Goal: Task Accomplishment & Management: Use online tool/utility

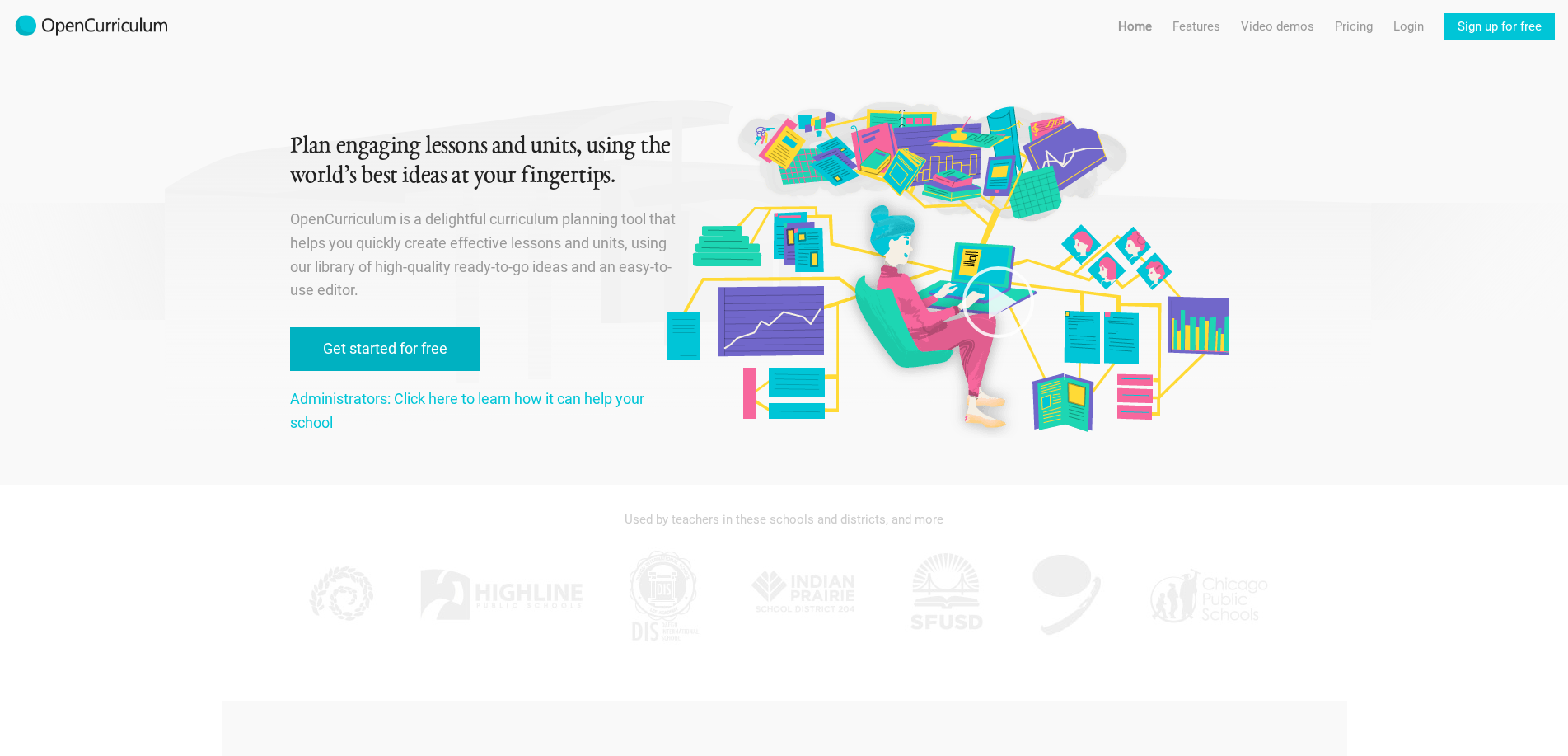
click at [421, 328] on link "Get started for free" at bounding box center [385, 348] width 191 height 44
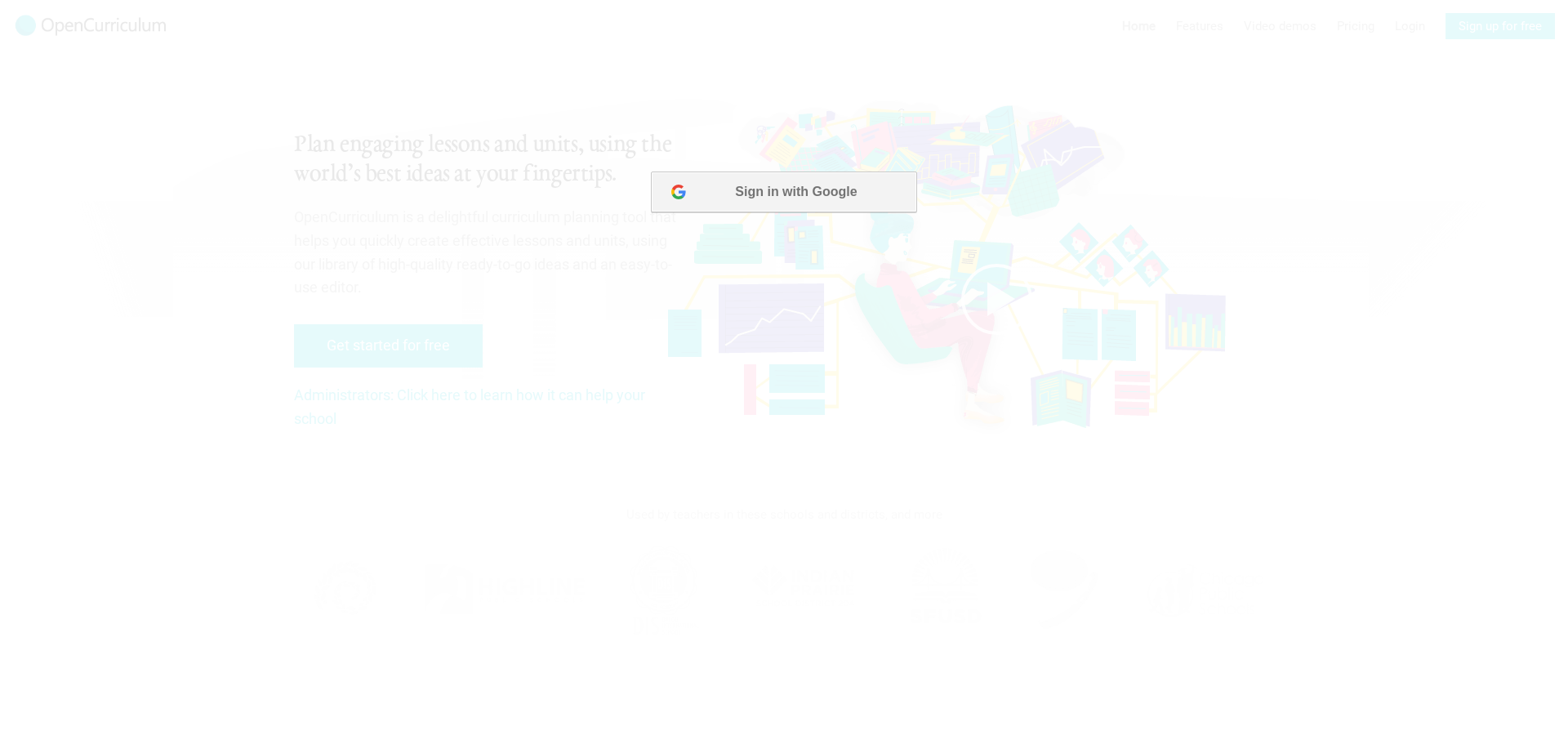
click at [792, 186] on button "Sign in with Google" at bounding box center [783, 192] width 265 height 41
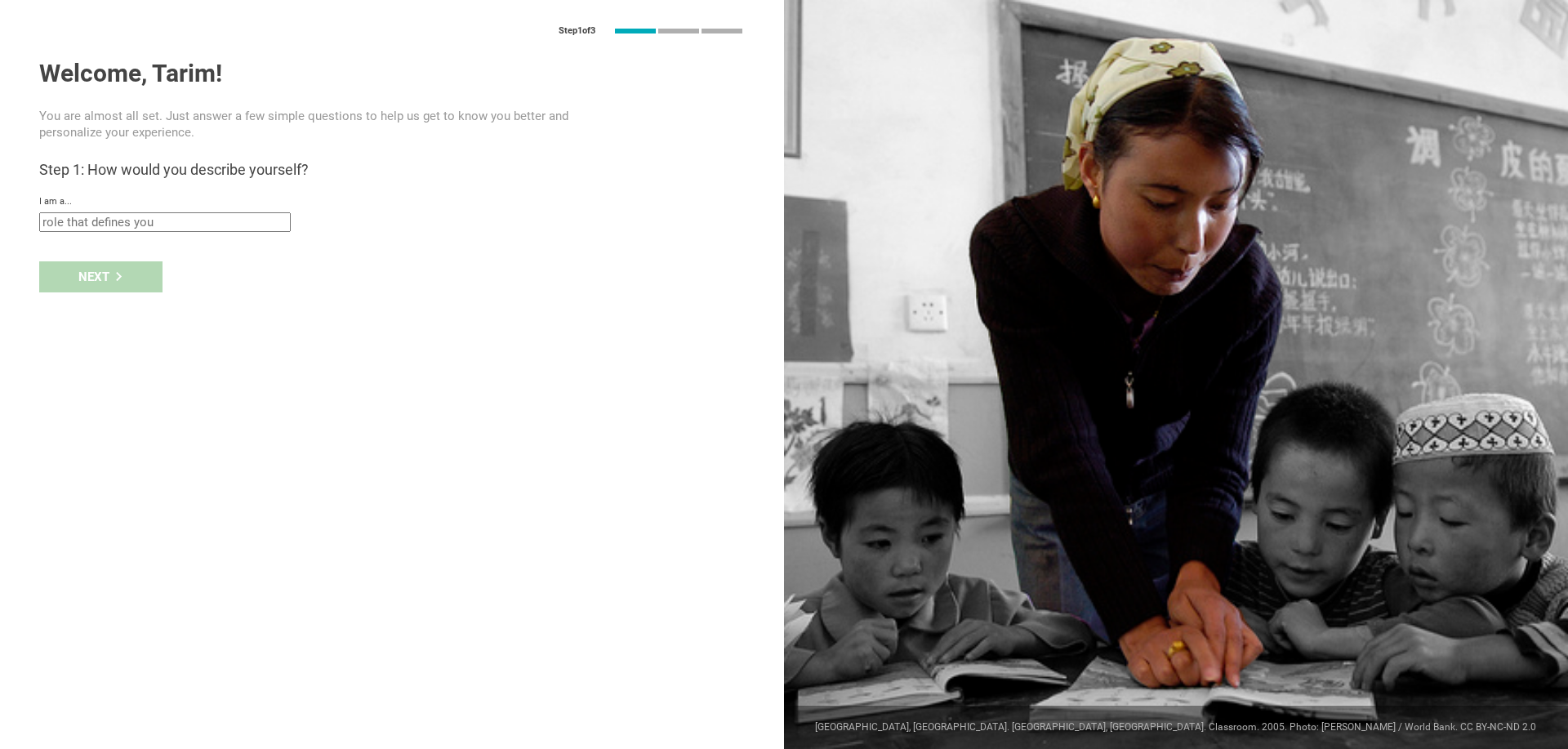
click at [106, 223] on input "text" at bounding box center [164, 222] width 251 height 20
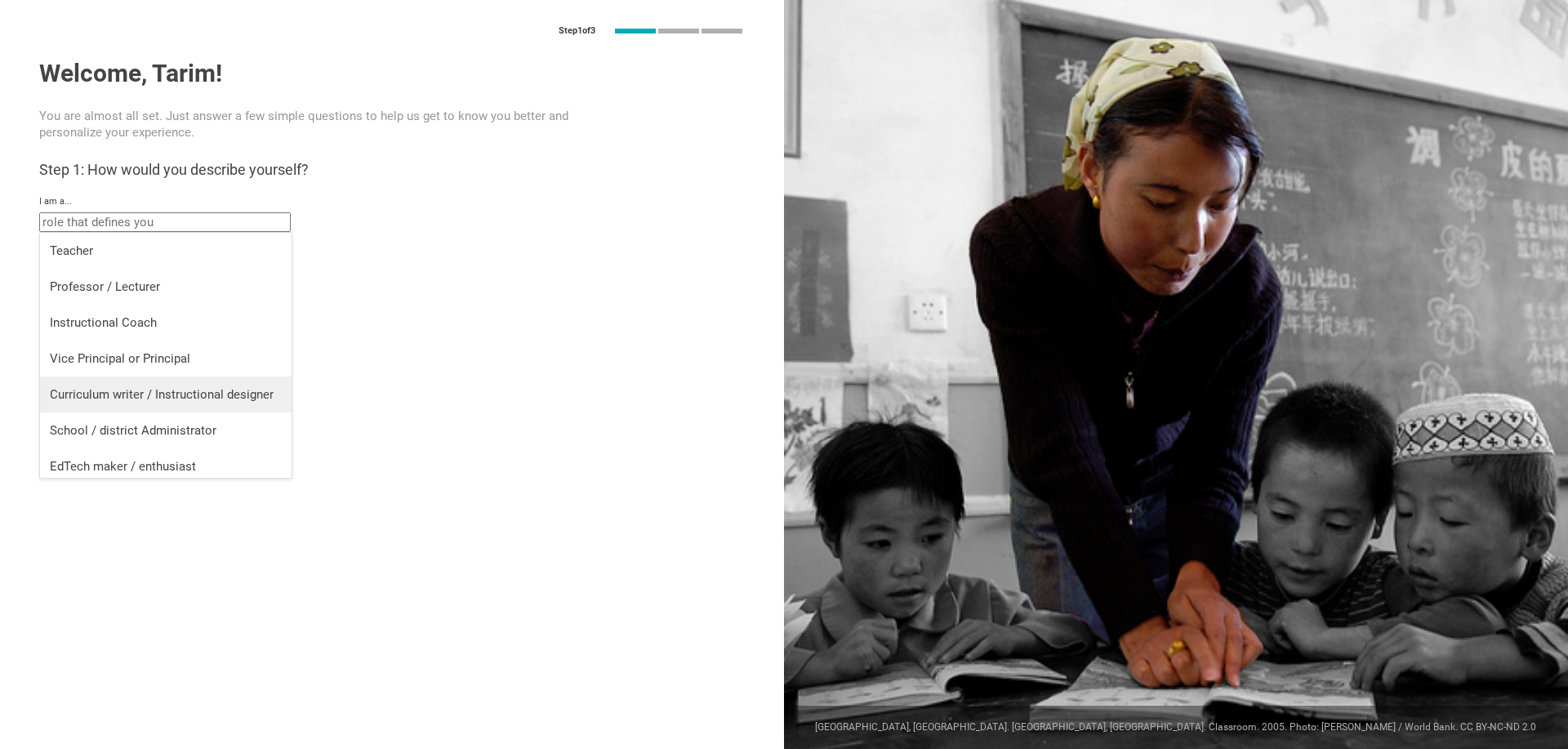
click at [158, 393] on div "Curriculum writer / Instructional designer" at bounding box center [165, 394] width 232 height 16
type input "Curriculum writer / Instructional designer"
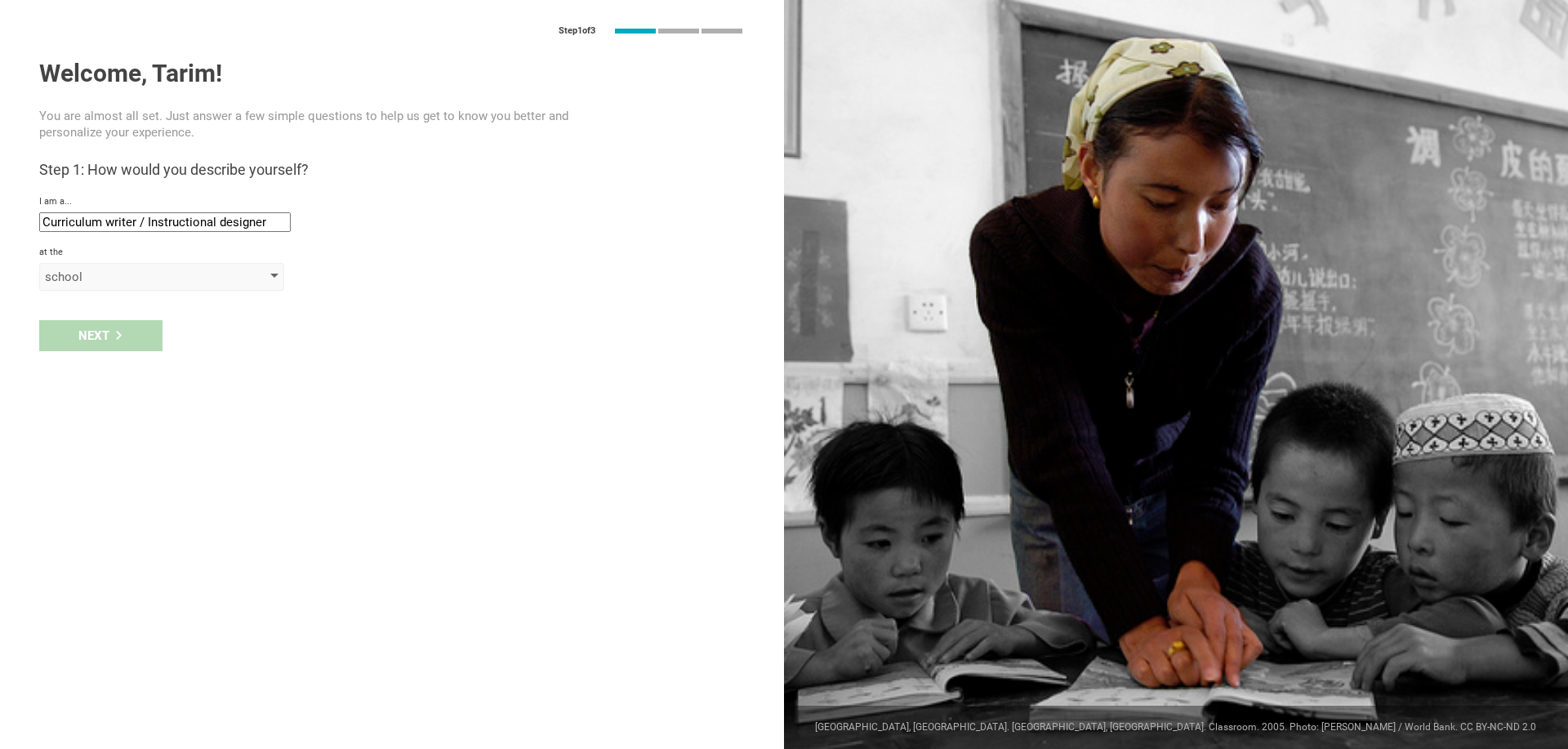
click at [105, 287] on div "school" at bounding box center [162, 276] width 245 height 28
click at [103, 319] on li "school" at bounding box center [162, 309] width 245 height 35
click at [114, 373] on div "Next" at bounding box center [392, 369] width 784 height 51
click at [136, 319] on input "text" at bounding box center [164, 315] width 251 height 20
type input "Demo"
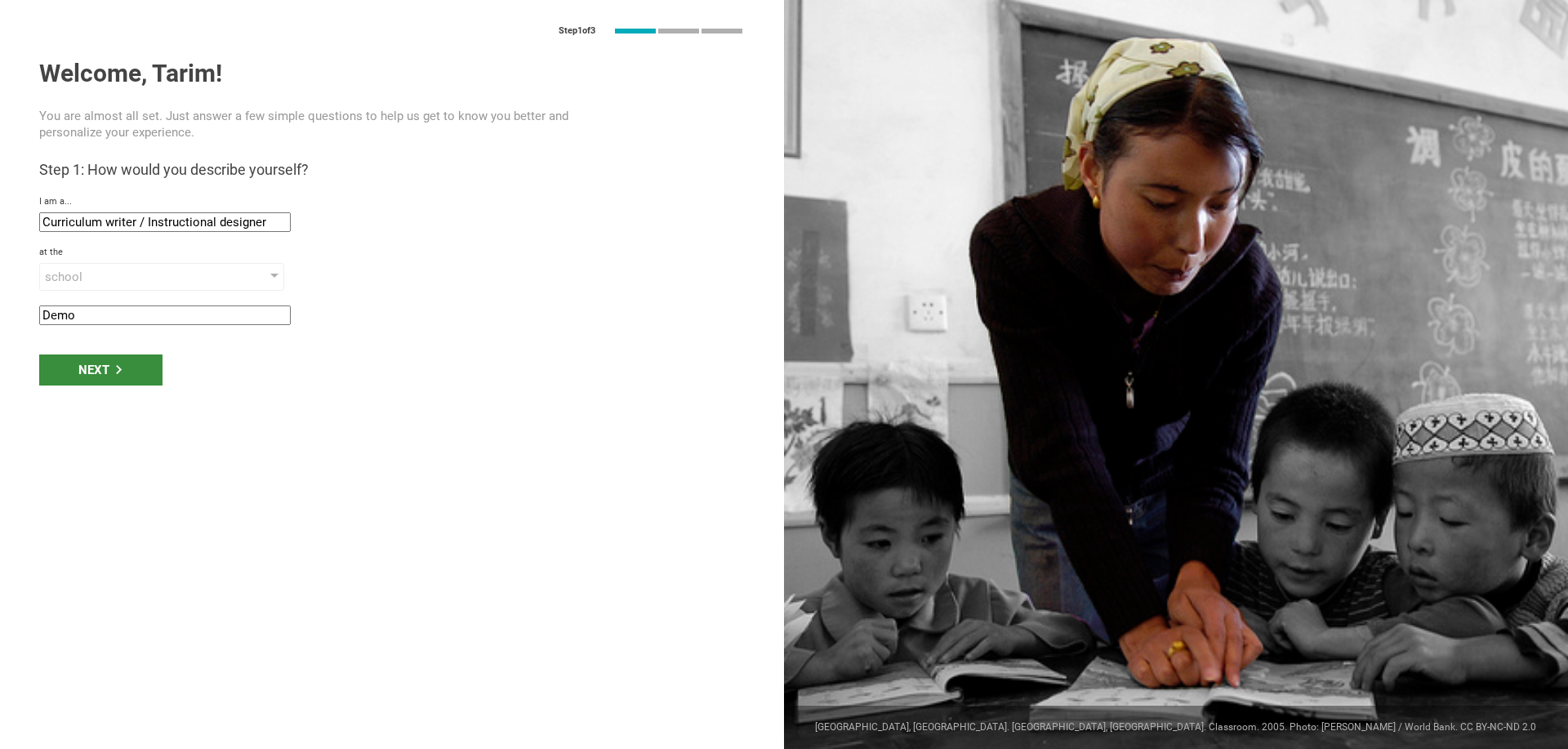
click at [86, 362] on div "Next" at bounding box center [100, 369] width 123 height 31
type input "[GEOGRAPHIC_DATA], [US_STATE]"
click at [128, 439] on div "Next" at bounding box center [392, 420] width 784 height 51
click at [130, 438] on div "Next" at bounding box center [392, 420] width 784 height 51
click at [129, 429] on div "Next" at bounding box center [100, 420] width 123 height 31
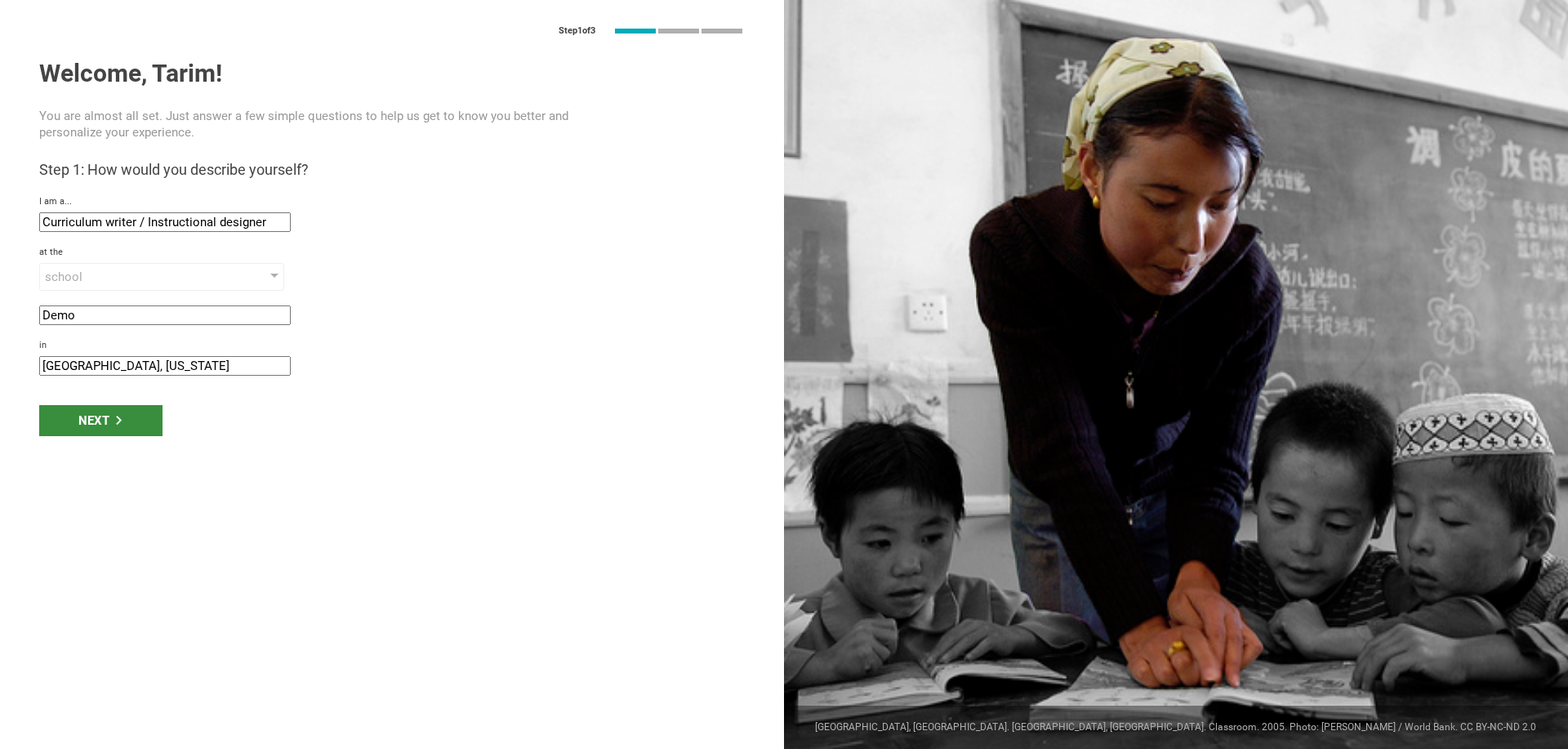
click at [91, 414] on div "Next" at bounding box center [100, 420] width 123 height 31
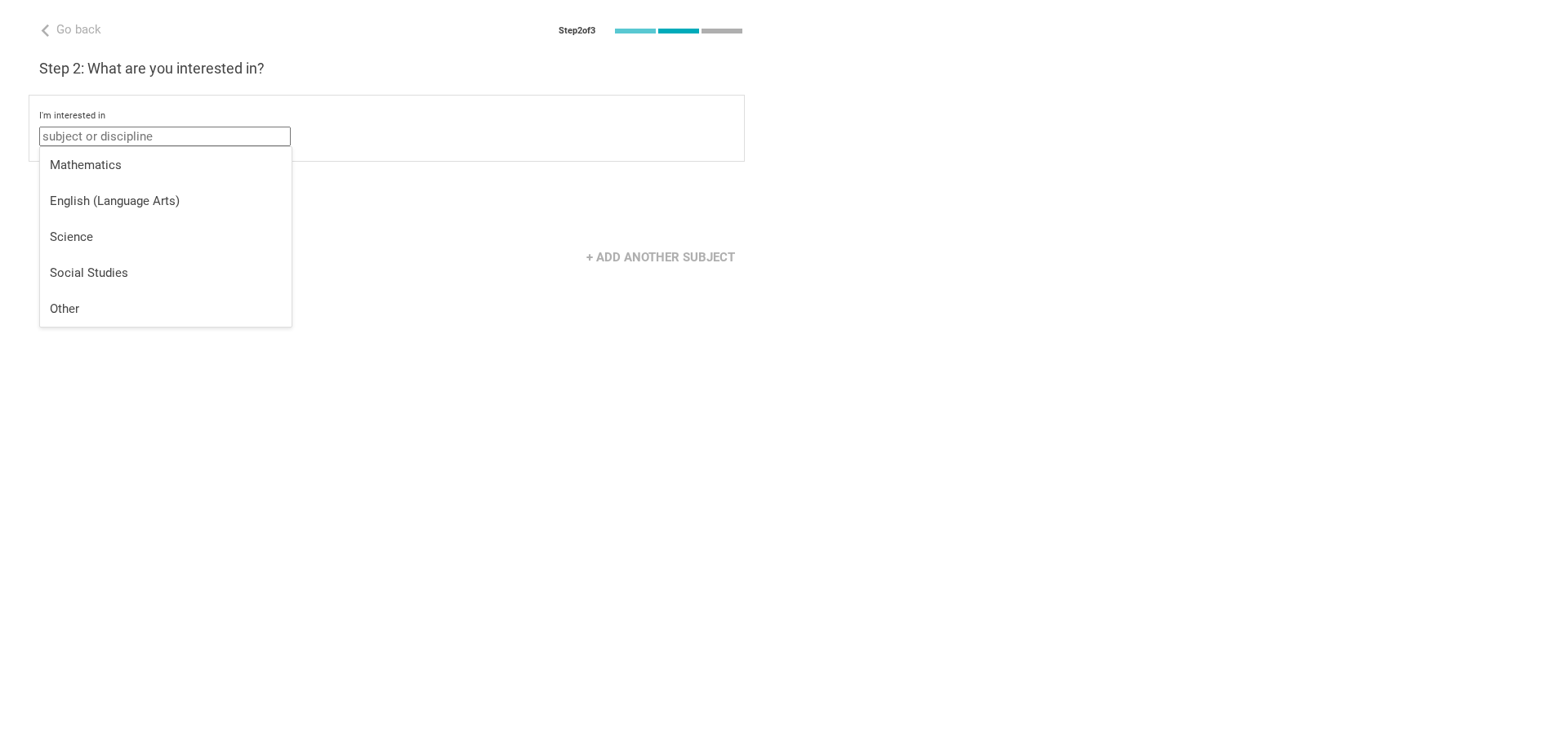
click at [157, 135] on input "text" at bounding box center [164, 137] width 251 height 20
click at [92, 310] on div "Other" at bounding box center [165, 309] width 232 height 16
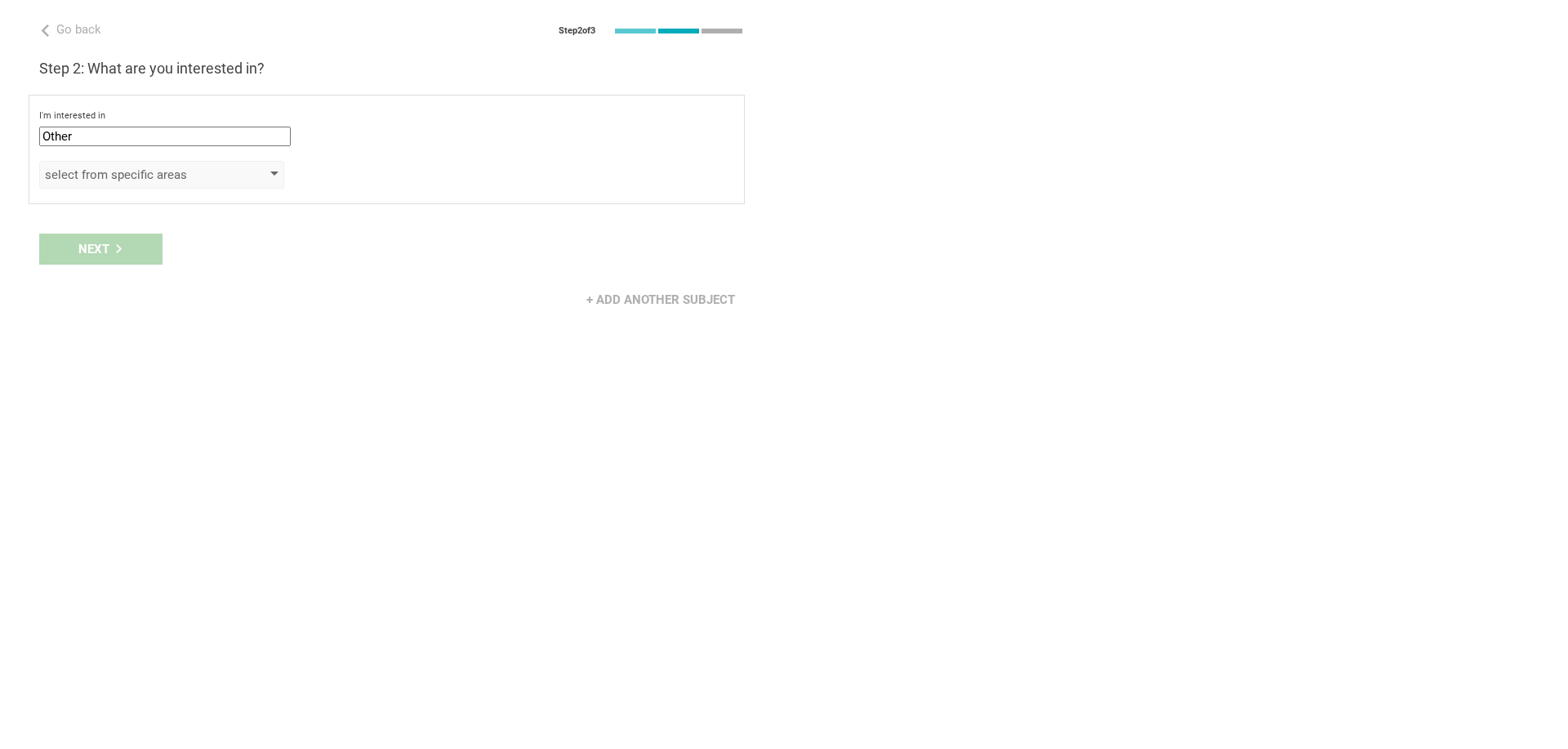
click at [148, 176] on div "select from specific areas" at bounding box center [139, 175] width 187 height 16
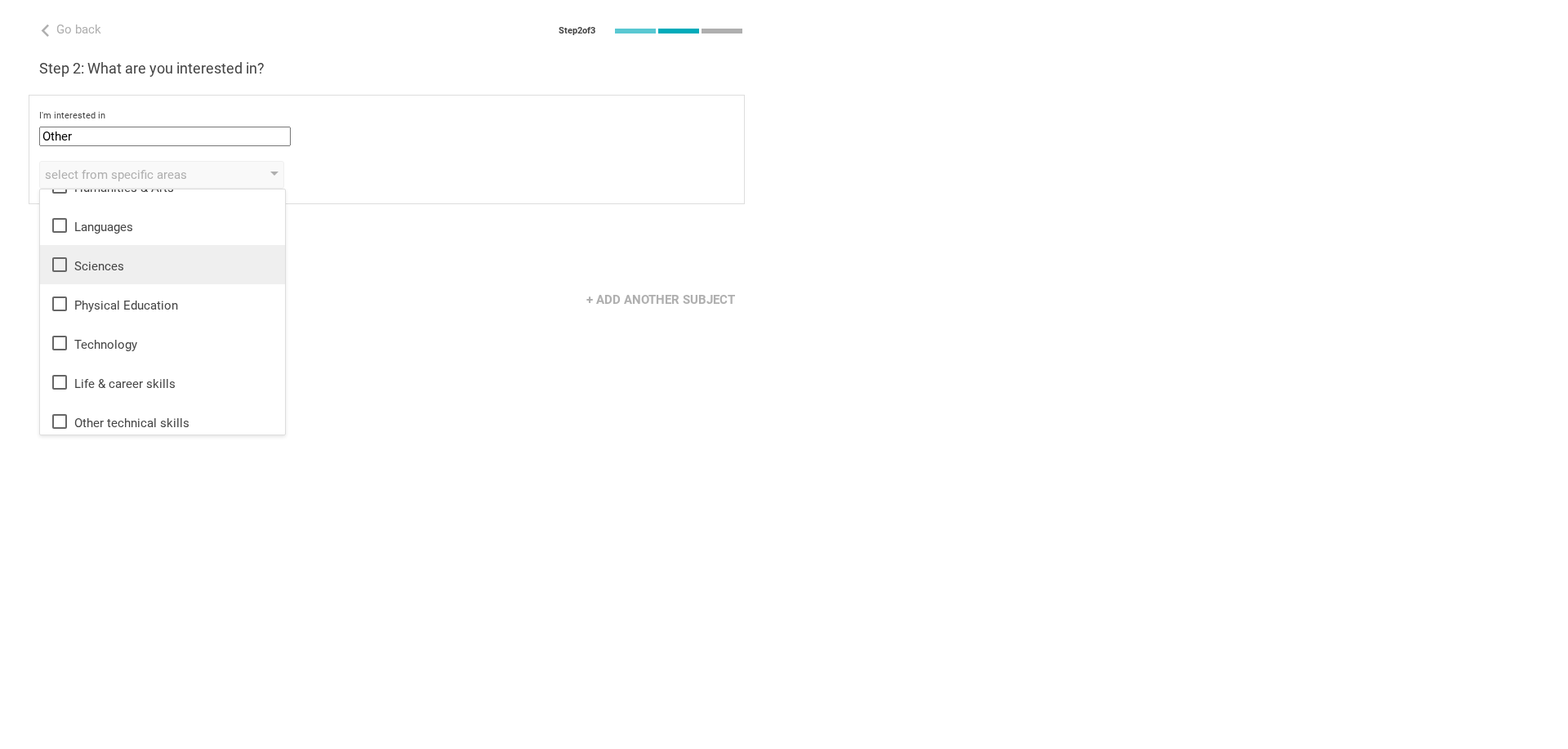
scroll to position [29, 0]
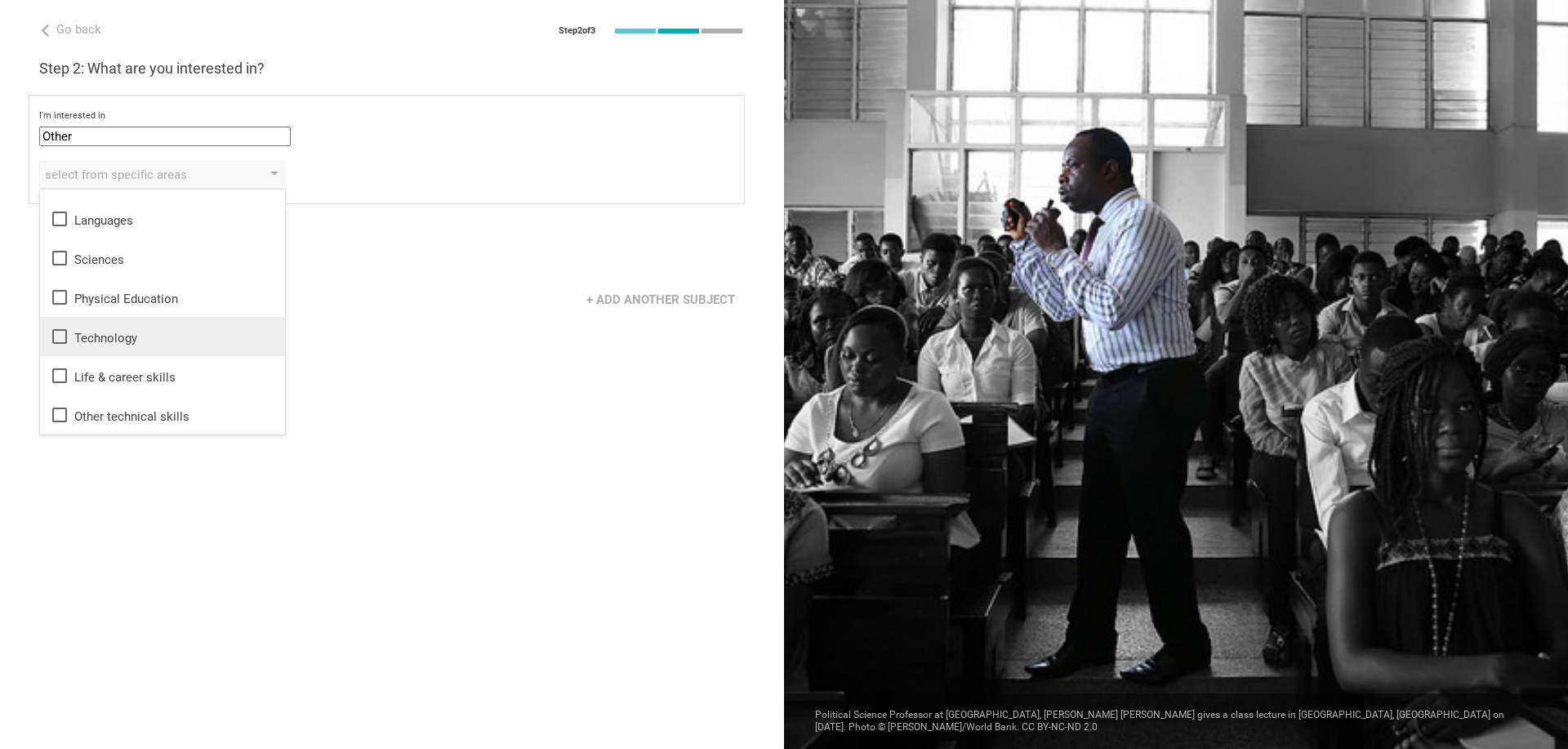
click at [63, 335] on icon at bounding box center [59, 336] width 20 height 20
click at [291, 319] on div "+ Add another subject" at bounding box center [392, 299] width 784 height 51
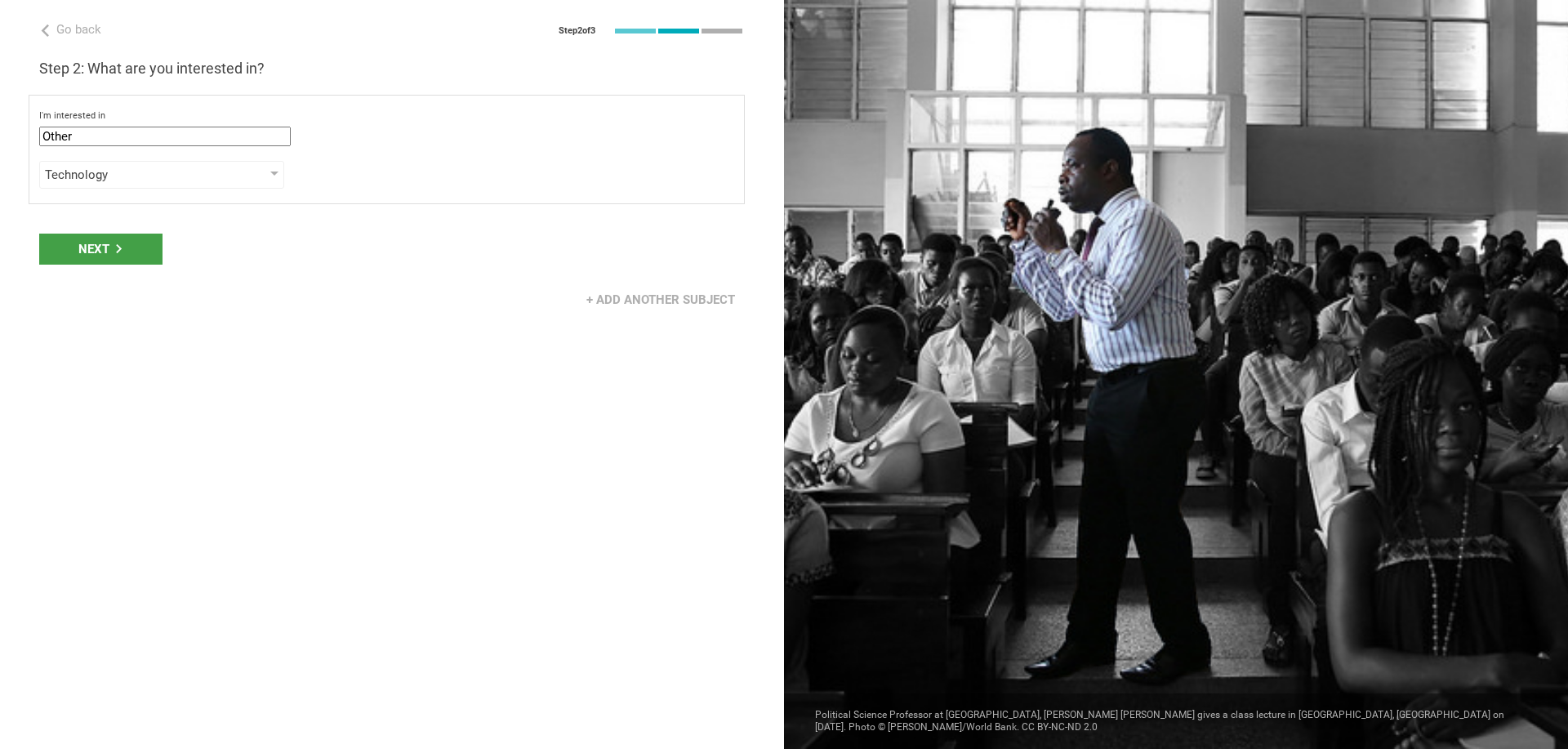
click at [117, 158] on div "I'm interested in Other Mathematics English (Language Arts) Science Social Stud…" at bounding box center [386, 149] width 717 height 109
click at [134, 127] on input "Other" at bounding box center [164, 137] width 251 height 20
drag, startPoint x: 131, startPoint y: 128, endPoint x: -54, endPoint y: 132, distance: 185.0
type input "Cybersecurity"
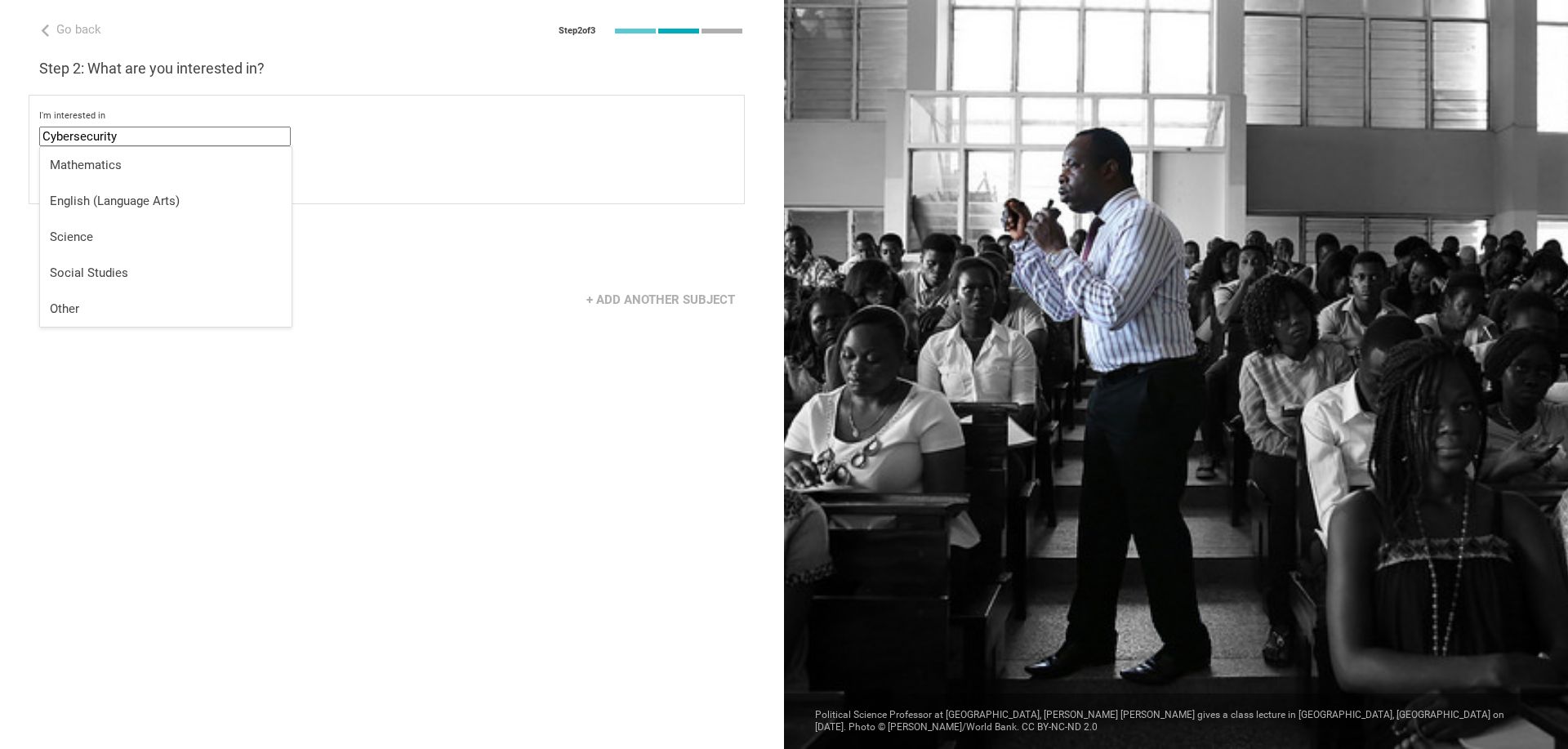
click at [420, 158] on div "I'm interested in Cybersecurity Mathematics English (Language Arts) Science Soc…" at bounding box center [386, 149] width 717 height 109
click at [83, 255] on div "Next" at bounding box center [100, 248] width 123 height 31
click at [115, 178] on div "select from specific areas" at bounding box center [139, 175] width 187 height 16
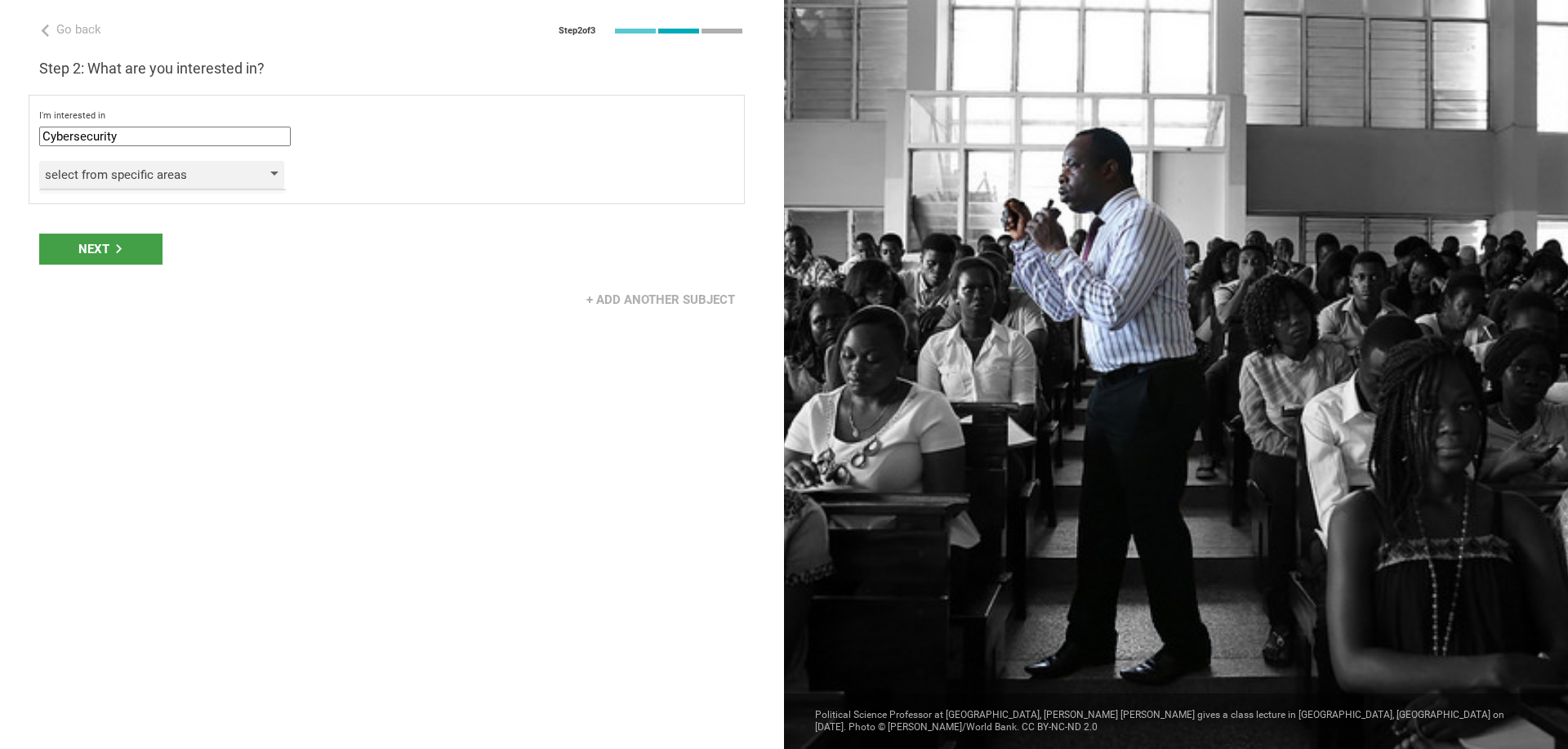
click at [206, 178] on div "select from specific areas" at bounding box center [139, 175] width 187 height 16
click at [295, 175] on div "select from specific areas" at bounding box center [386, 174] width 695 height 28
click at [275, 176] on div at bounding box center [274, 174] width 8 height 6
click at [107, 243] on div "Next" at bounding box center [100, 248] width 123 height 31
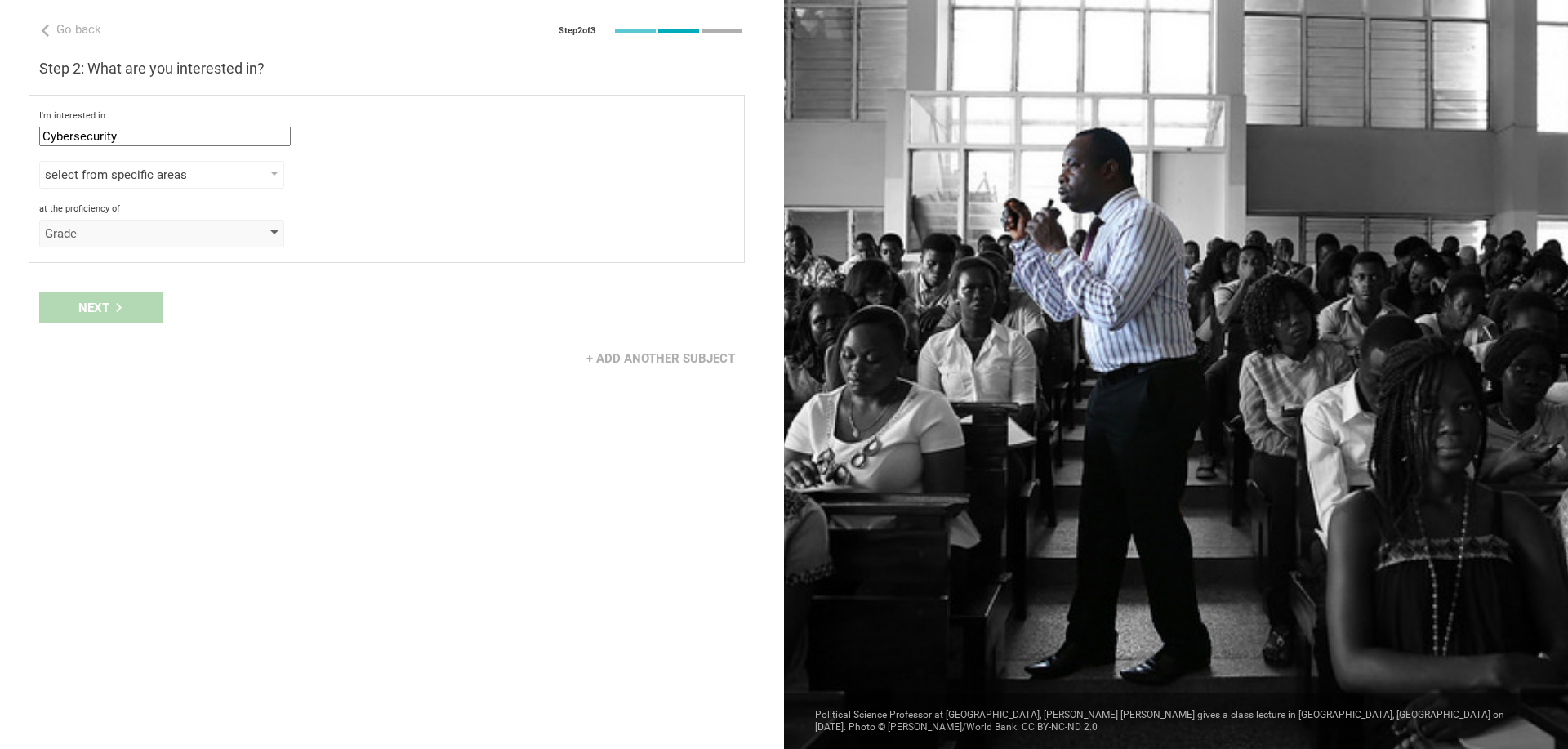
click at [112, 239] on div "Grade" at bounding box center [139, 233] width 187 height 16
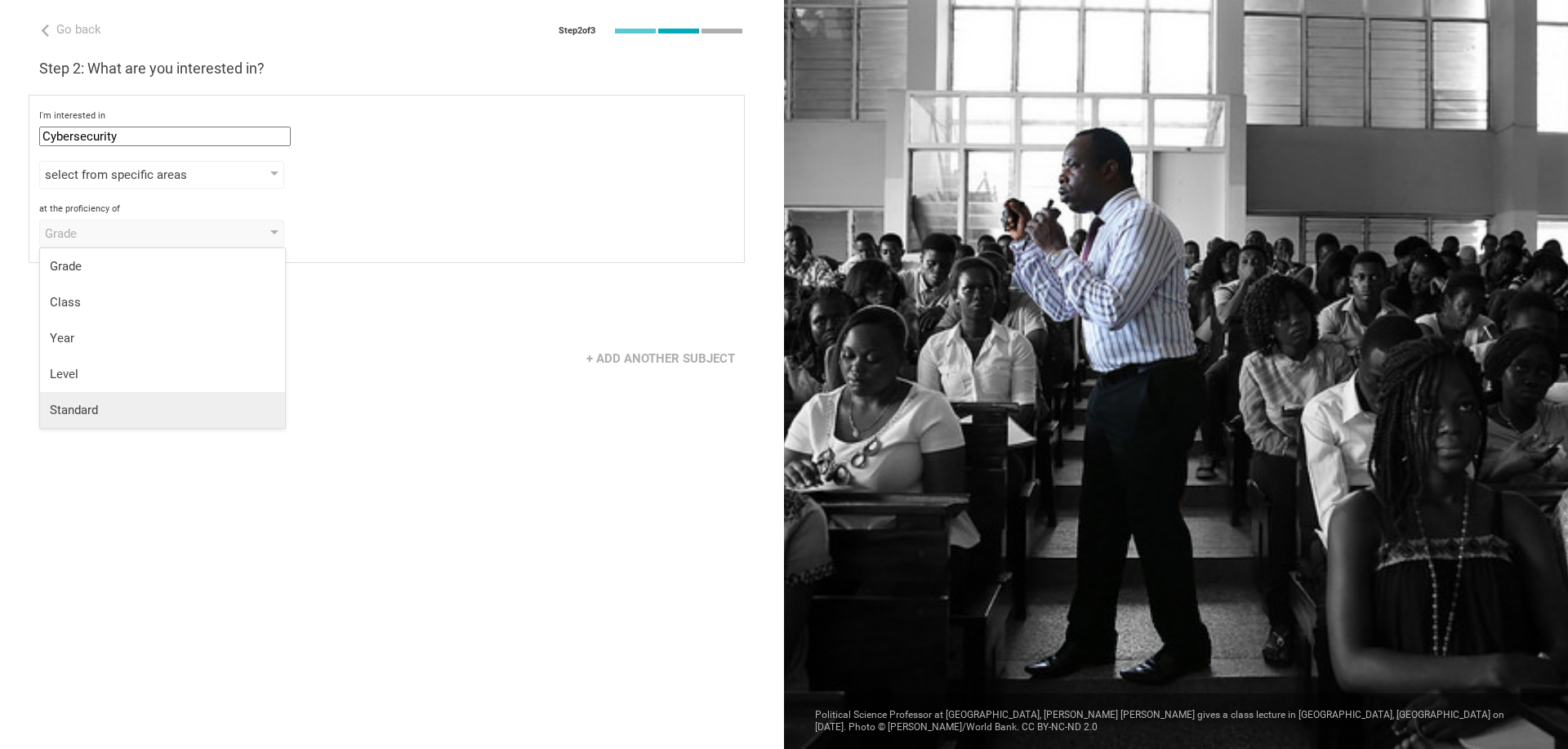
click at [111, 398] on li "Standard" at bounding box center [162, 410] width 245 height 35
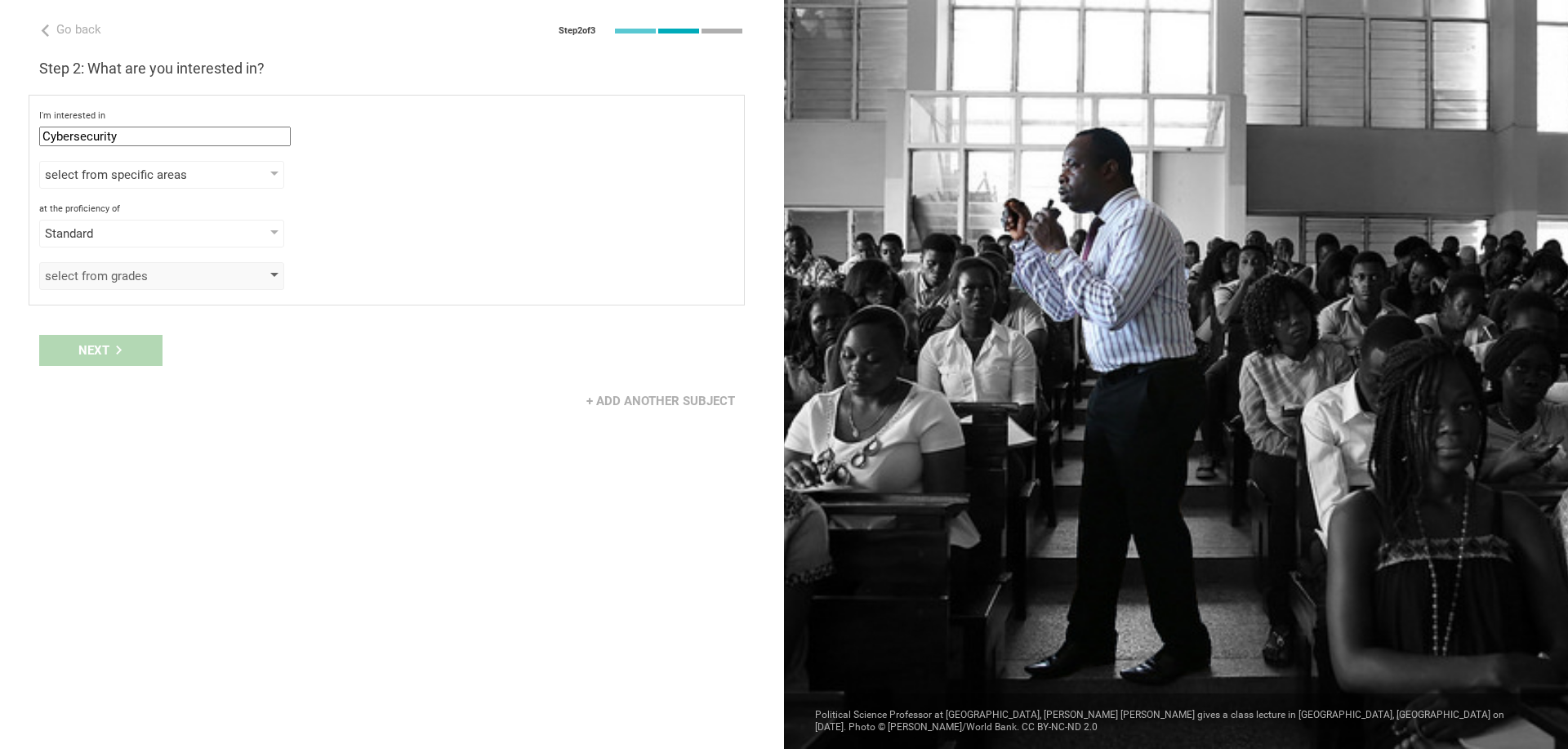
click at [130, 284] on div "select from grades" at bounding box center [162, 275] width 245 height 28
click at [106, 304] on div "1" at bounding box center [162, 311] width 226 height 20
click at [413, 309] on div "Go back Step 2 of 3 Welcome, Tarim! You are almost all set. Just answer a few s…" at bounding box center [392, 374] width 784 height 749
click at [147, 335] on div "Next" at bounding box center [100, 350] width 123 height 31
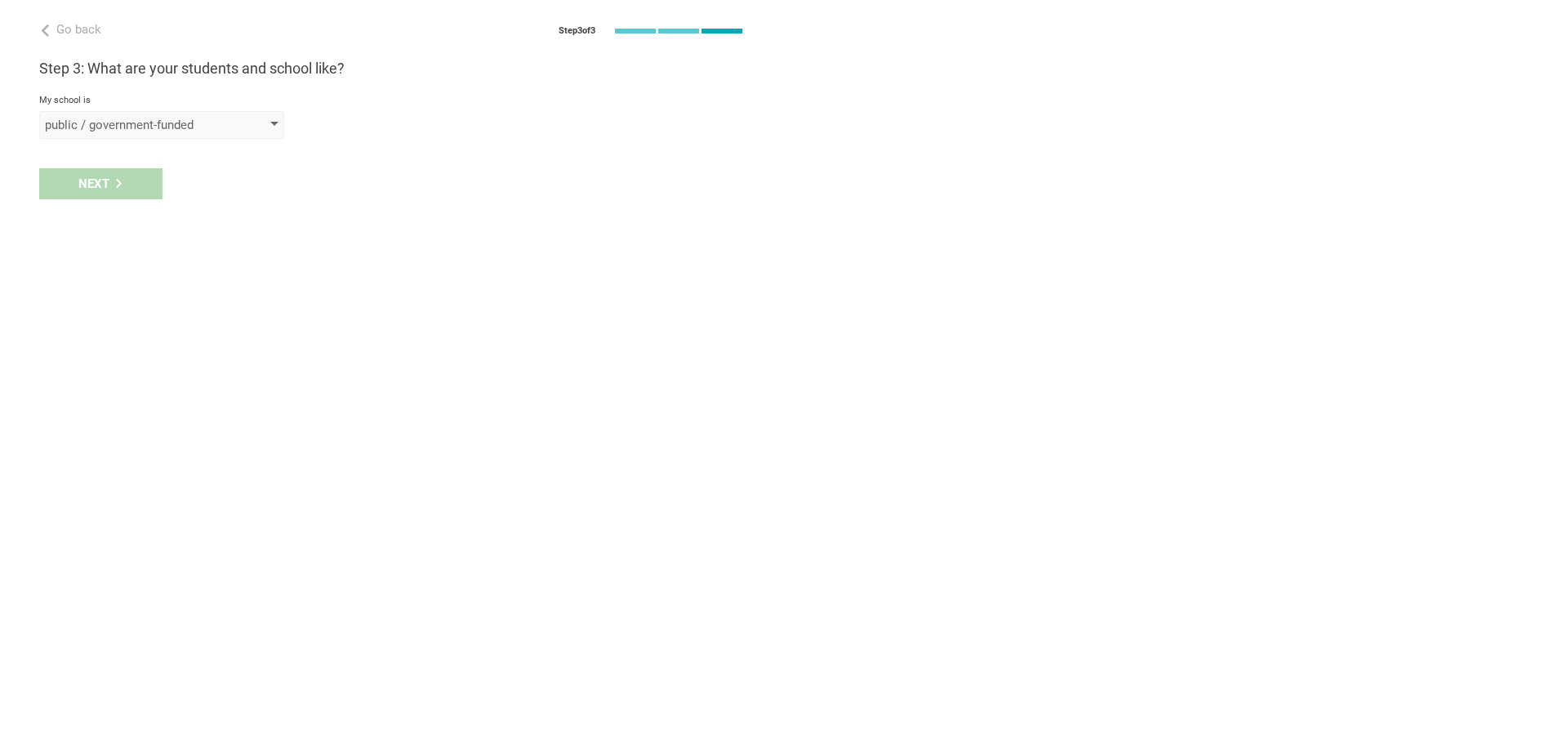
click at [153, 120] on div "public / government-funded" at bounding box center [139, 125] width 187 height 16
click at [101, 192] on div "private" at bounding box center [162, 193] width 226 height 16
click at [78, 256] on div "Next" at bounding box center [392, 242] width 784 height 51
click at [126, 197] on div "select from a bunch of systems" at bounding box center [162, 183] width 245 height 28
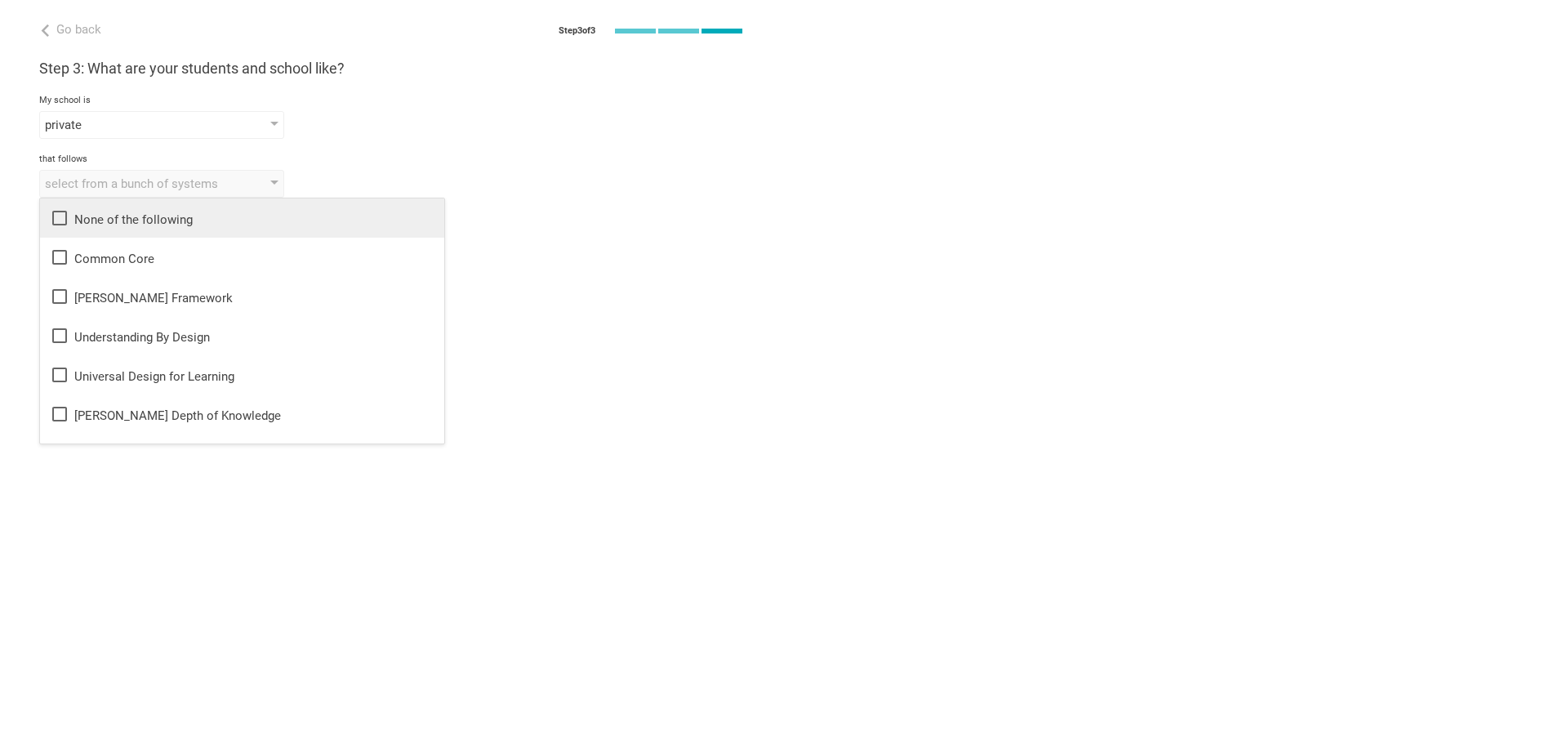
click at [115, 231] on li "None of the following" at bounding box center [242, 218] width 404 height 39
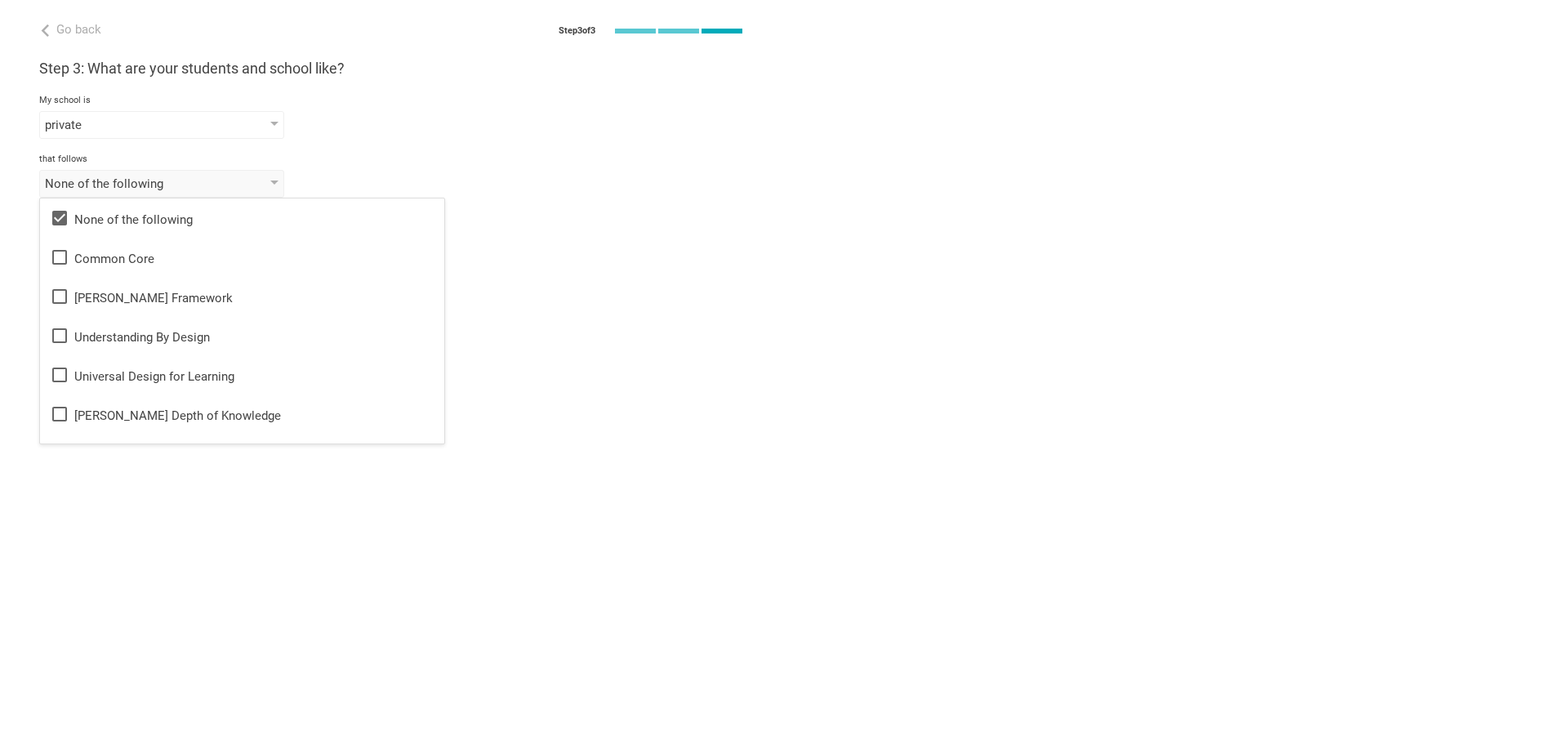
click at [277, 153] on div "Step 3: What are your students and school like? My school is private public / g…" at bounding box center [392, 128] width 706 height 138
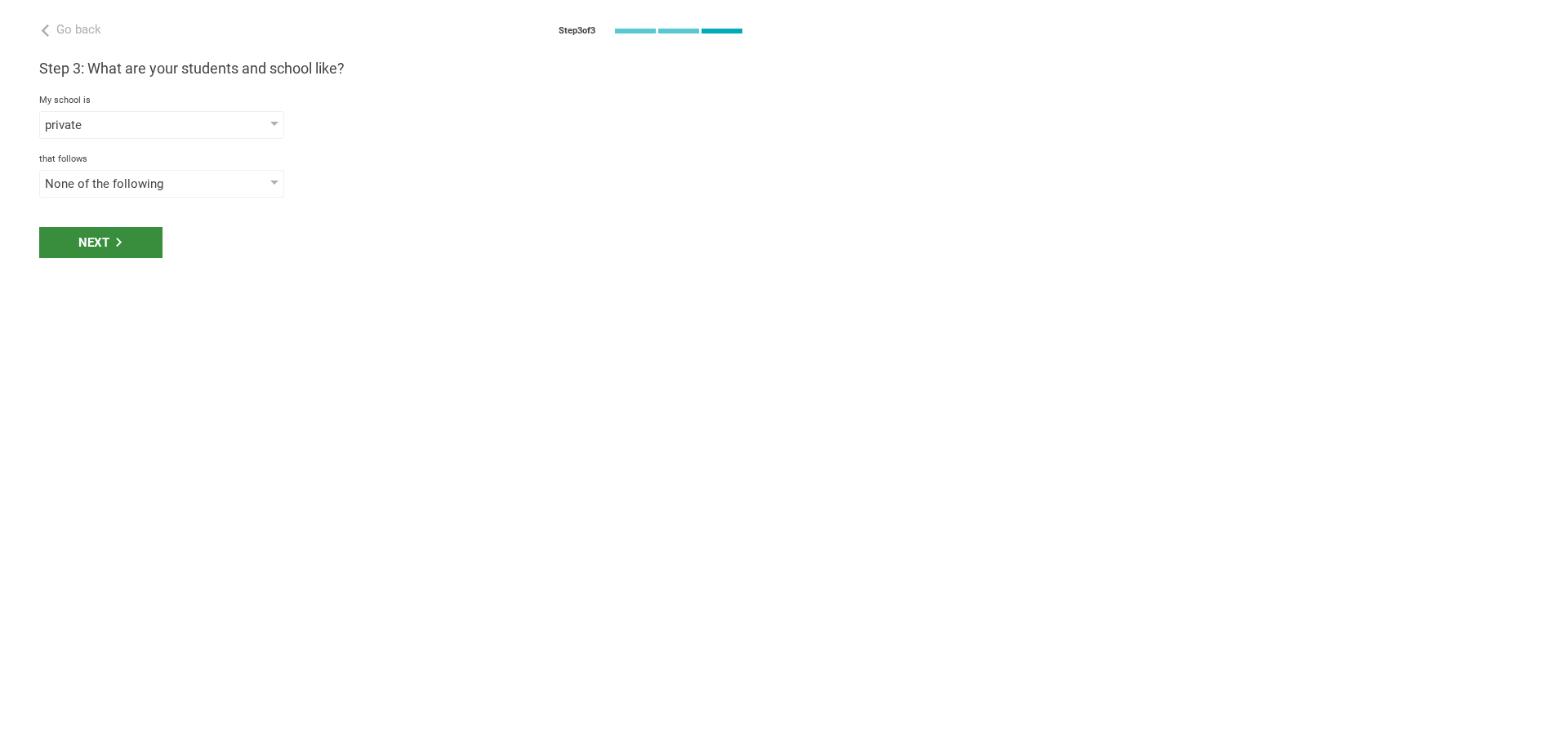
click at [107, 231] on div "Next" at bounding box center [100, 242] width 123 height 31
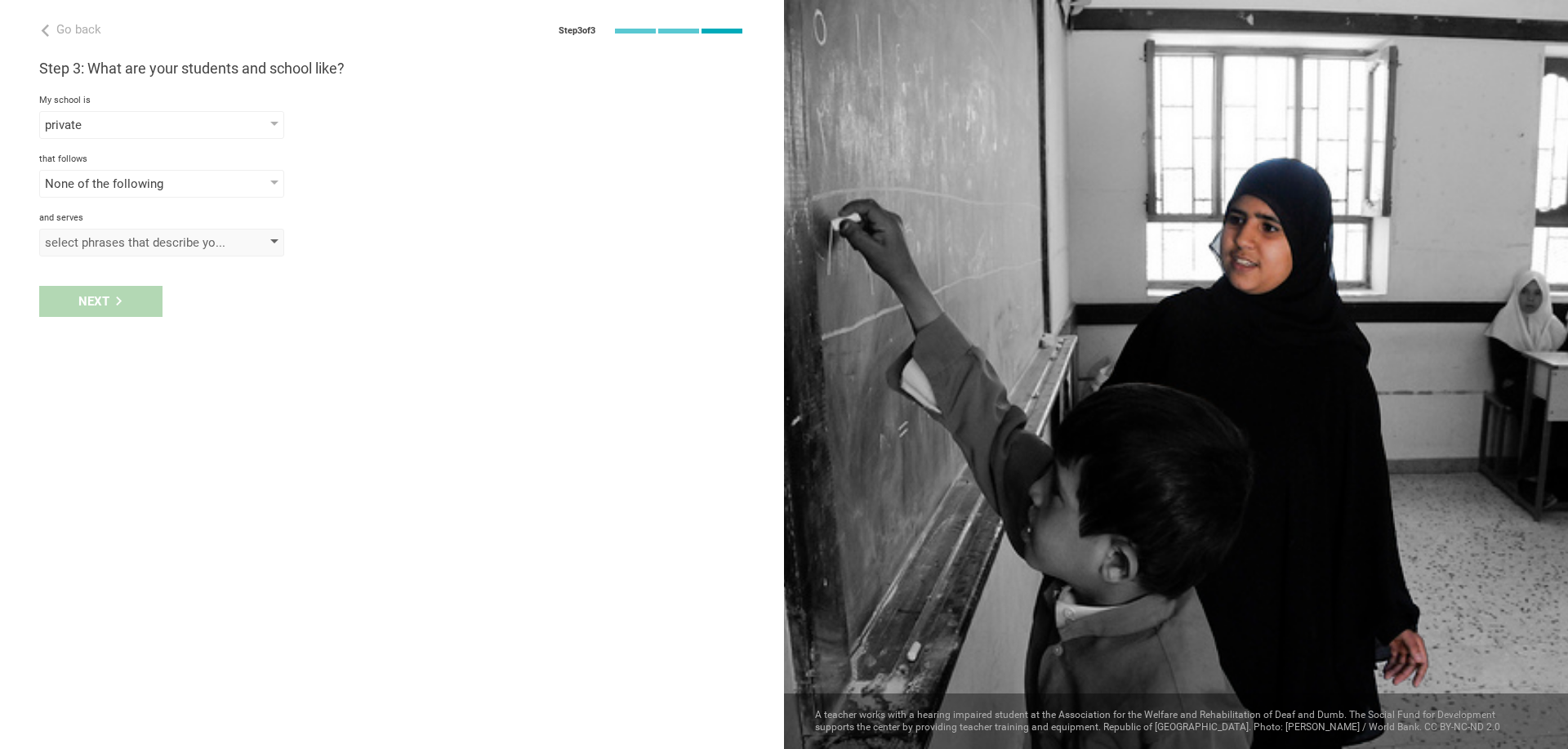
click at [100, 248] on div "select phrases that describe your student population" at bounding box center [139, 242] width 187 height 16
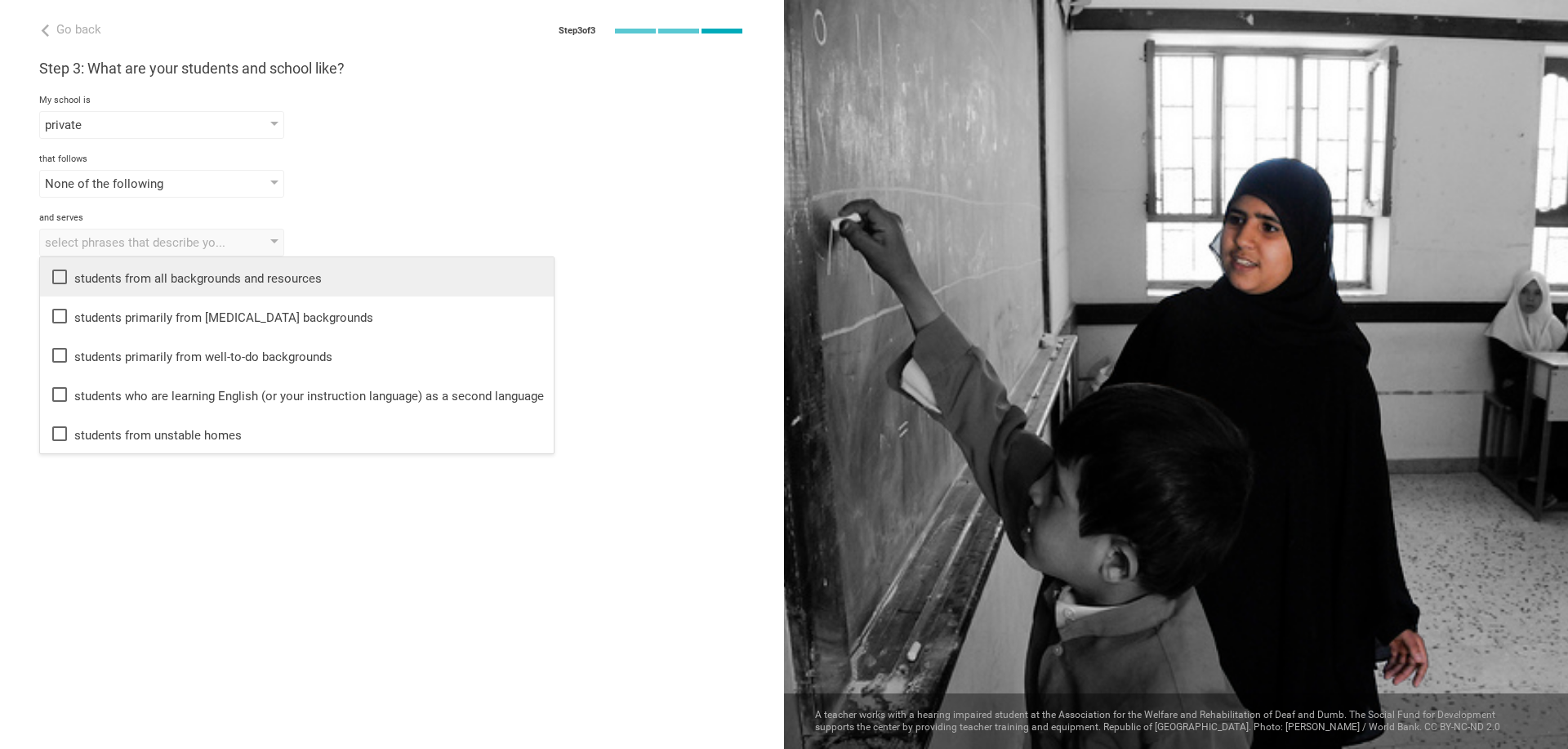
click at [89, 282] on div "students from all backgrounds and resources" at bounding box center [297, 277] width 495 height 20
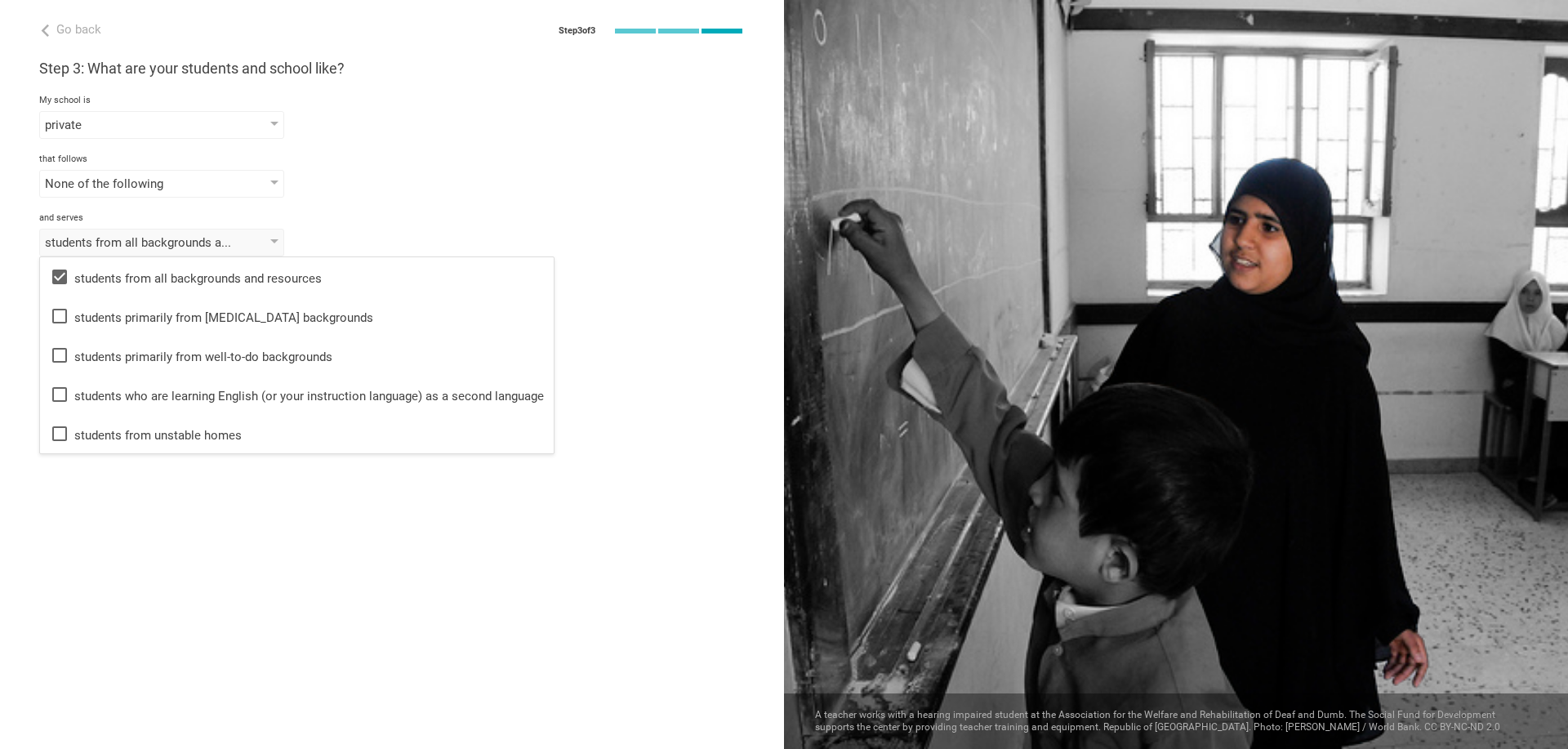
click at [566, 219] on div "and serves" at bounding box center [392, 217] width 706 height 12
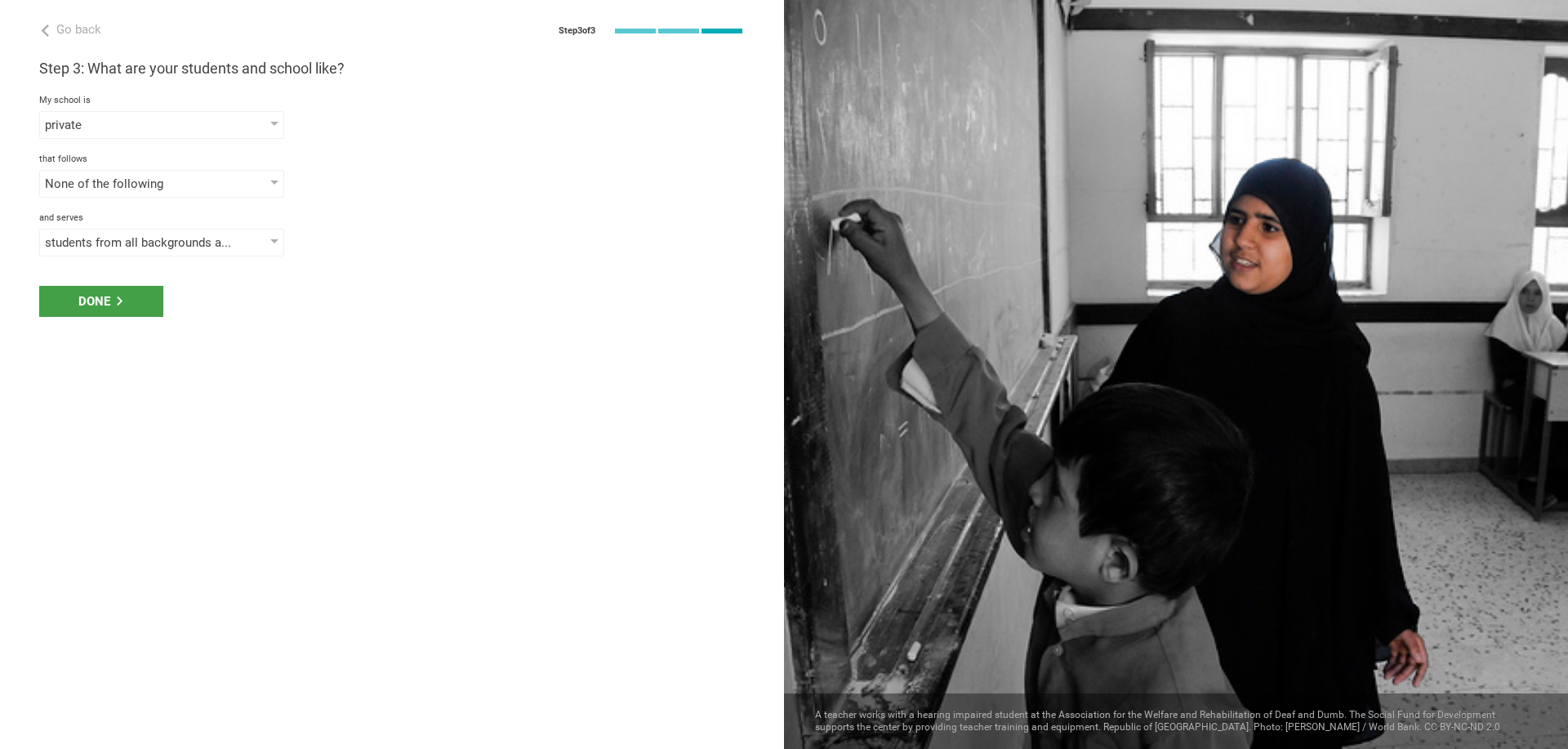
click at [167, 298] on div "Done" at bounding box center [392, 301] width 784 height 51
click at [127, 304] on div "Done" at bounding box center [101, 301] width 124 height 31
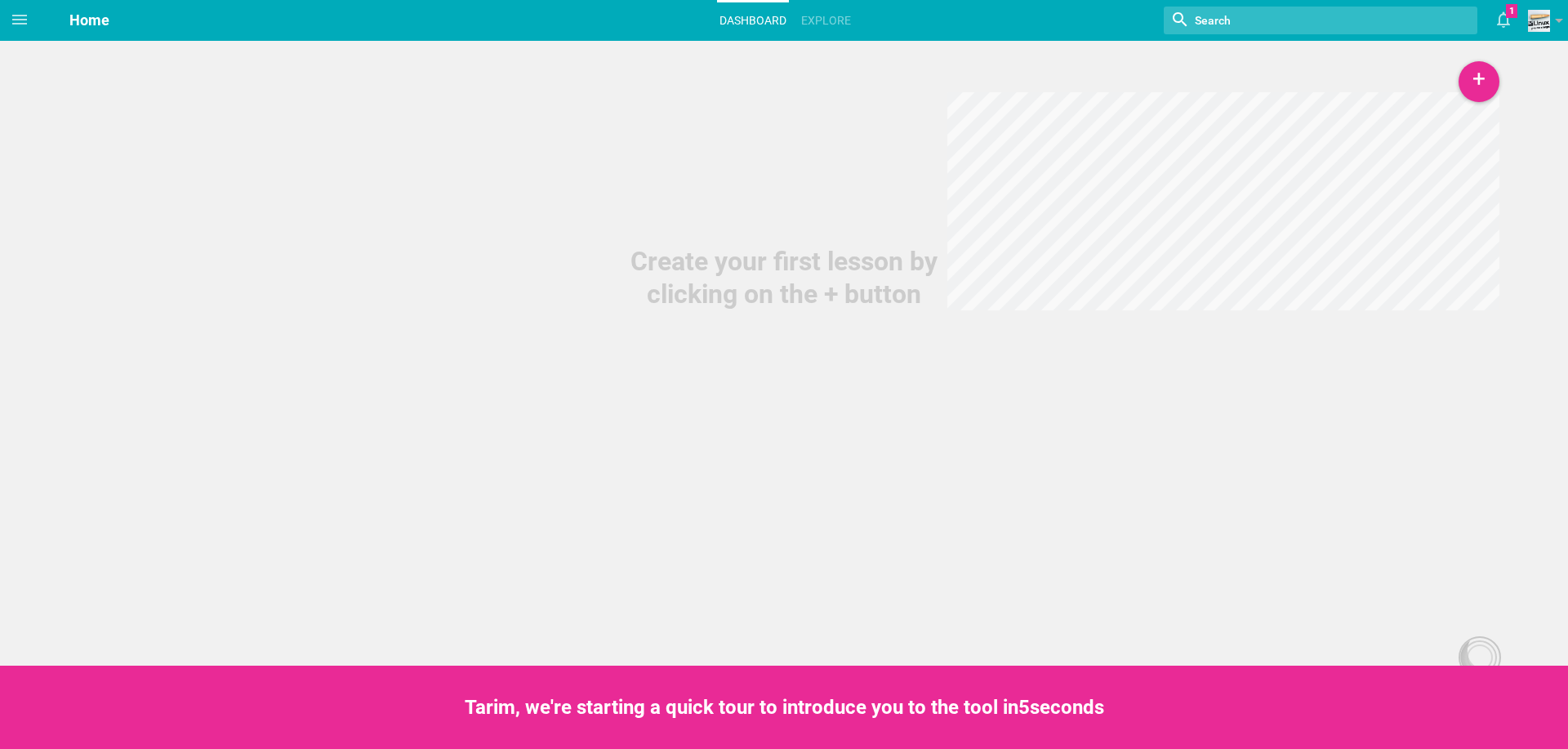
click at [856, 287] on div "Create your first lesson by clicking on the + button" at bounding box center [784, 278] width 327 height 66
click at [1479, 80] on div "+" at bounding box center [1479, 82] width 41 height 41
click at [1416, 200] on link "Course" at bounding box center [1438, 198] width 123 height 35
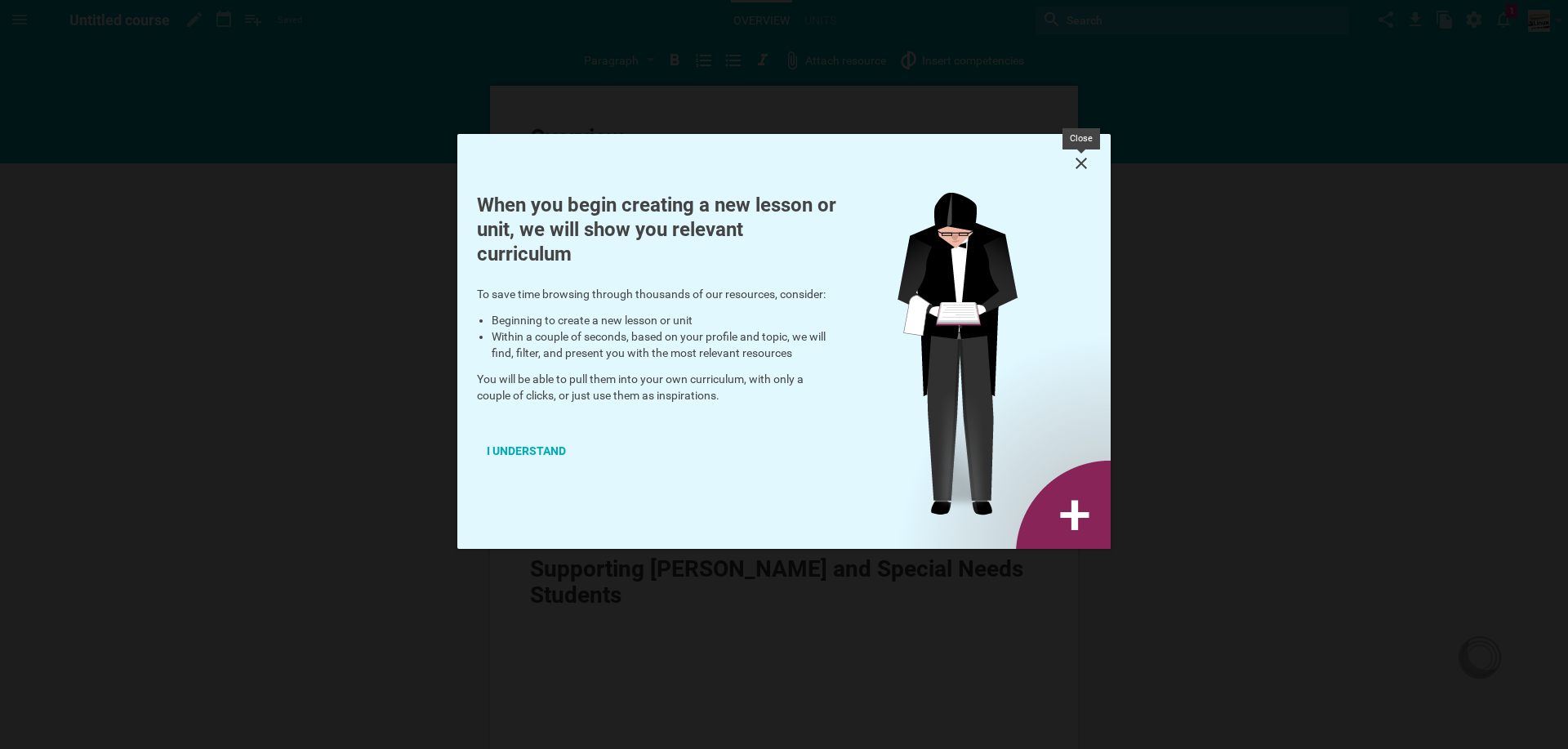
click at [1079, 159] on icon at bounding box center [1081, 163] width 20 height 20
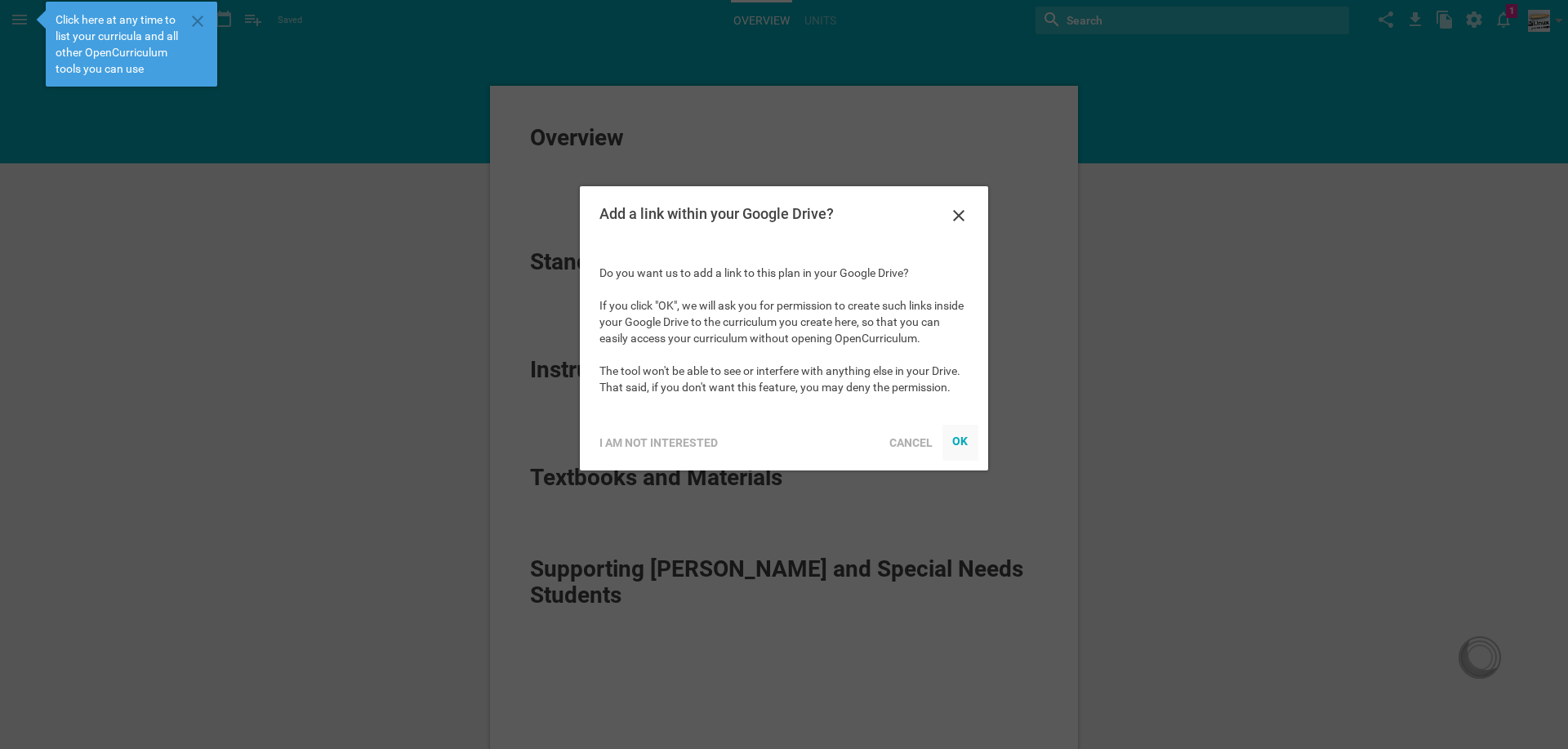
click at [961, 445] on div "OK" at bounding box center [961, 440] width 16 height 13
click at [964, 226] on div at bounding box center [959, 217] width 20 height 24
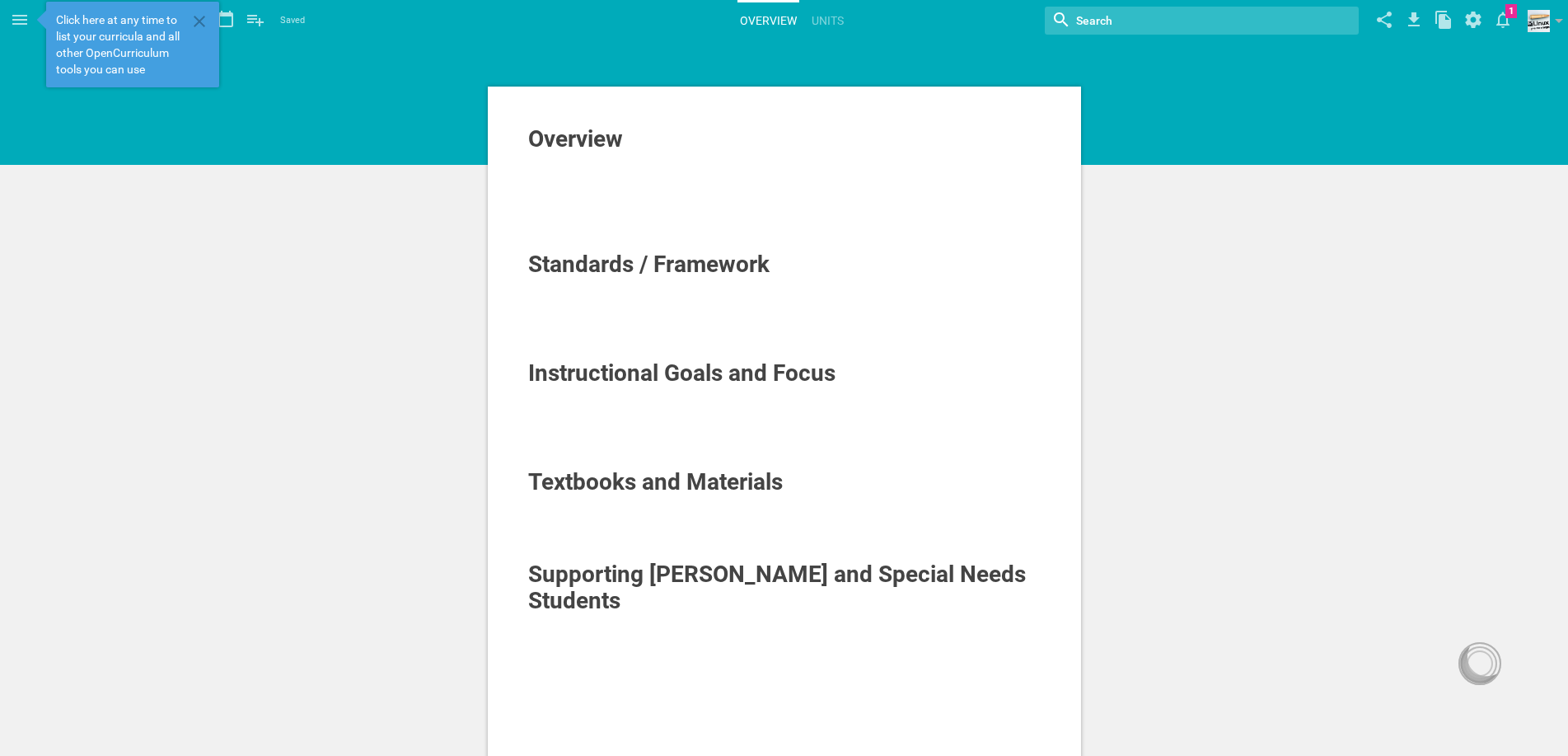
click at [614, 258] on span "Standards / Framework" at bounding box center [649, 264] width 242 height 27
click at [570, 147] on span "Overview" at bounding box center [576, 139] width 95 height 27
click at [194, 21] on icon at bounding box center [200, 21] width 20 height 20
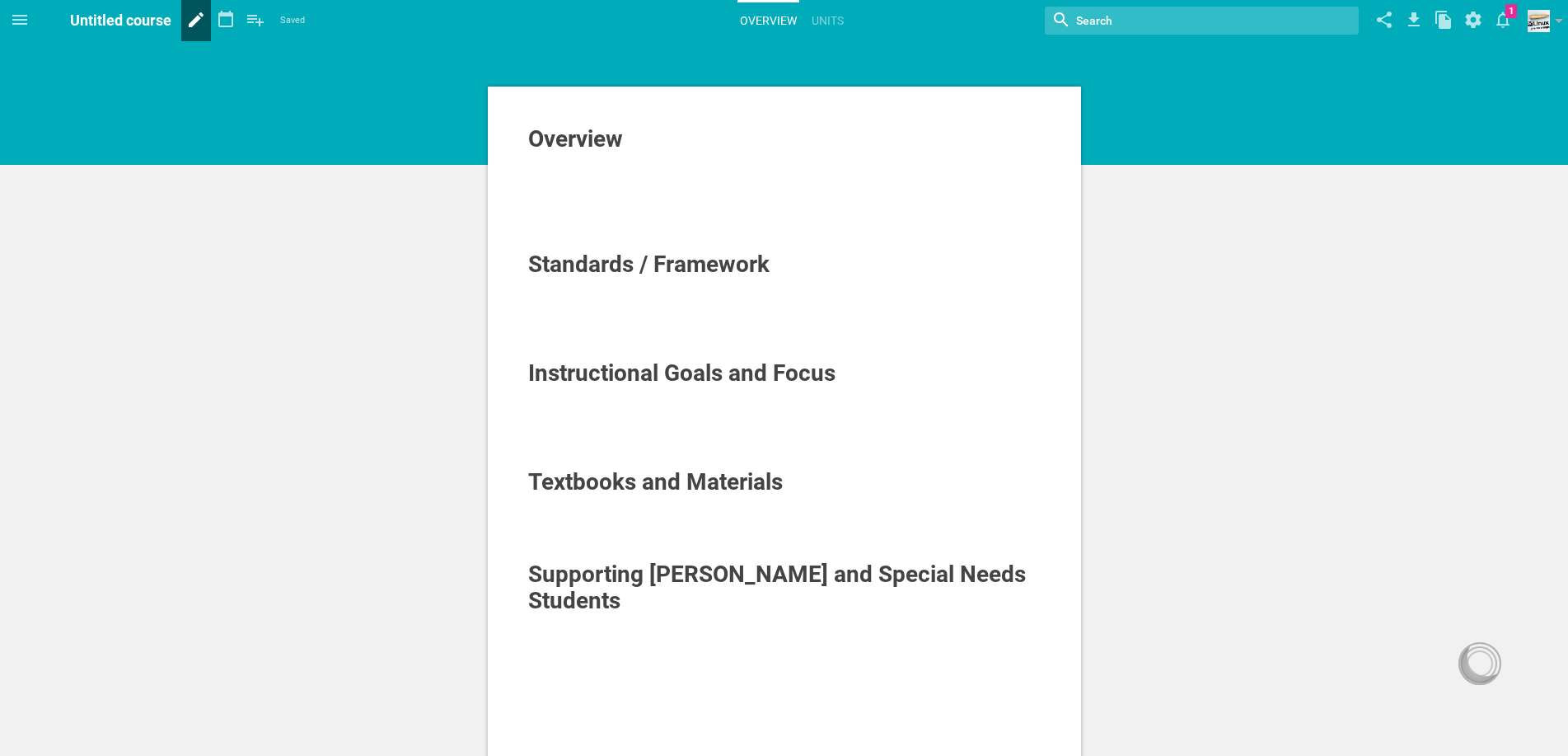
click at [192, 24] on icon at bounding box center [196, 20] width 15 height 15
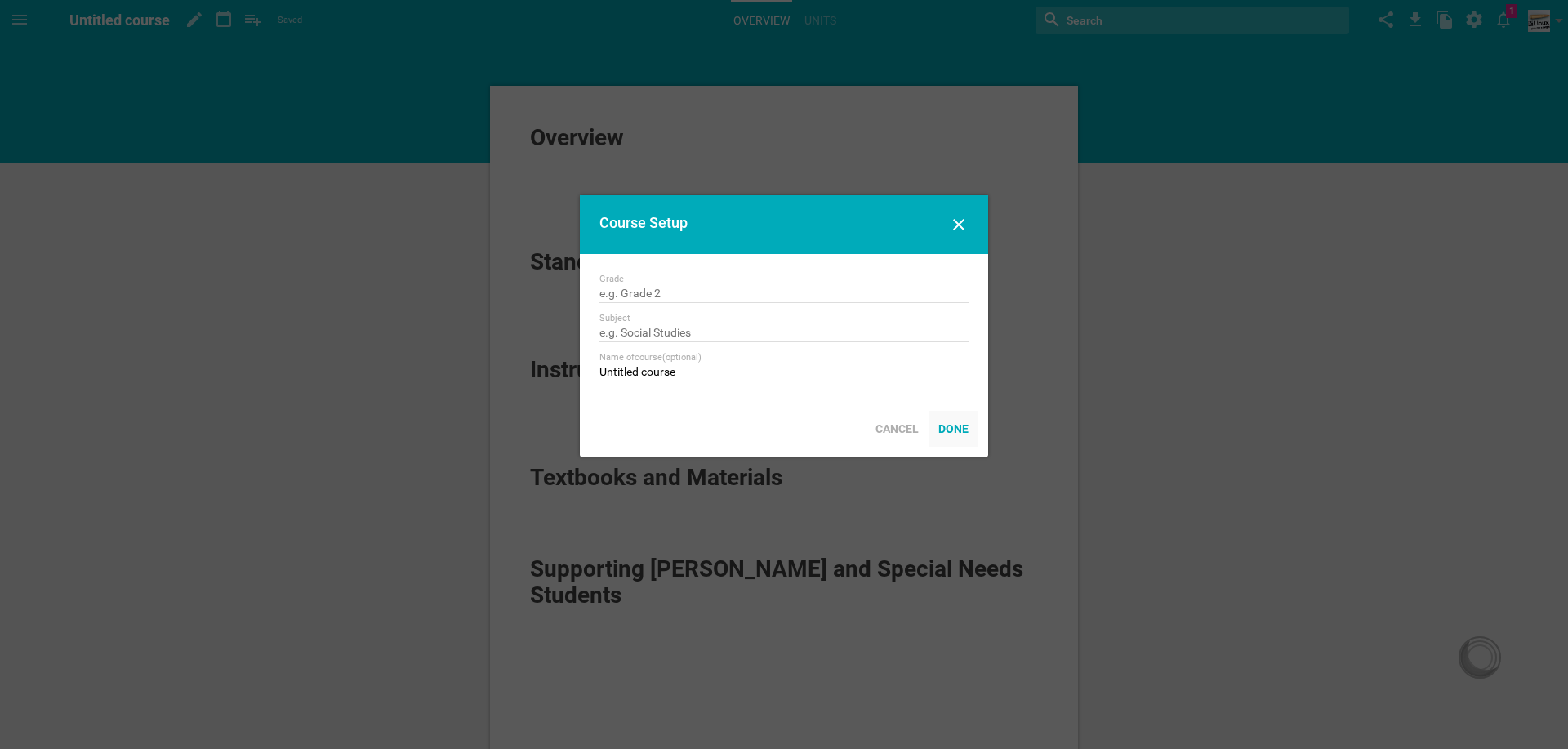
click at [946, 436] on div "Done" at bounding box center [954, 429] width 50 height 35
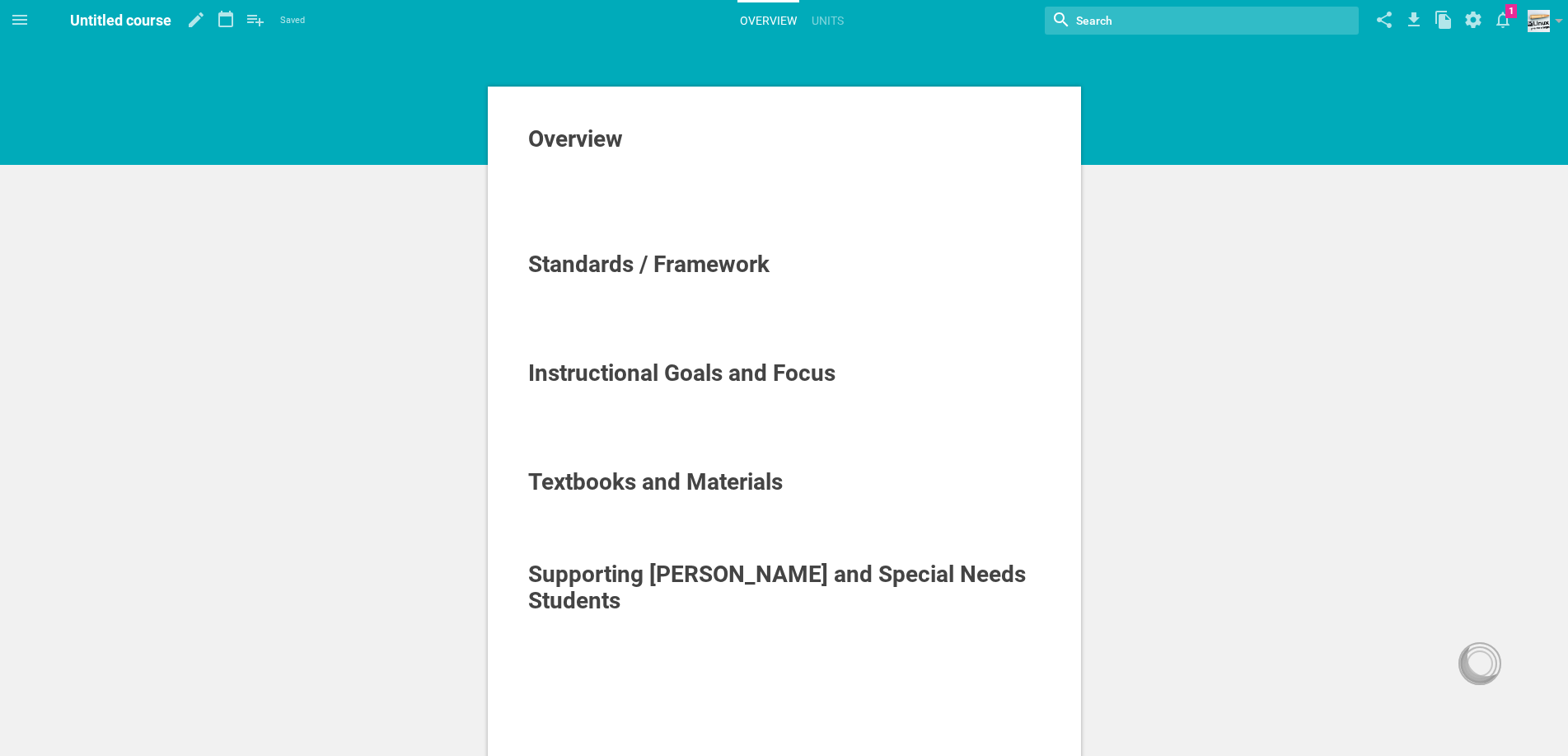
click at [684, 365] on span "Instructional Goals and Focus" at bounding box center [681, 373] width 307 height 27
click at [611, 471] on span "Textbooks and Materials" at bounding box center [655, 482] width 254 height 27
click at [571, 236] on div at bounding box center [784, 243] width 513 height 16
click at [824, 15] on link "Units" at bounding box center [827, 21] width 37 height 36
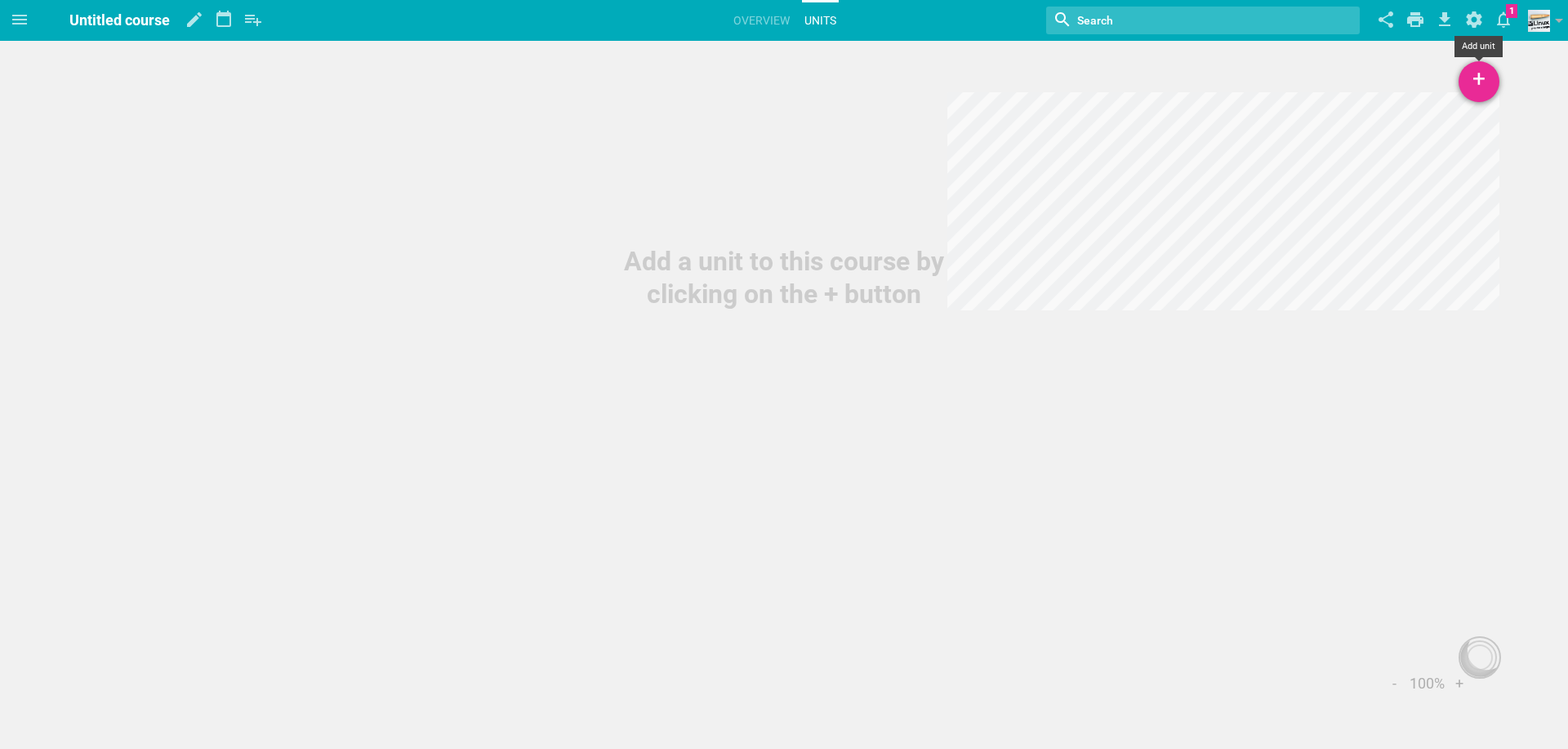
click at [1486, 84] on div "+" at bounding box center [1479, 82] width 41 height 41
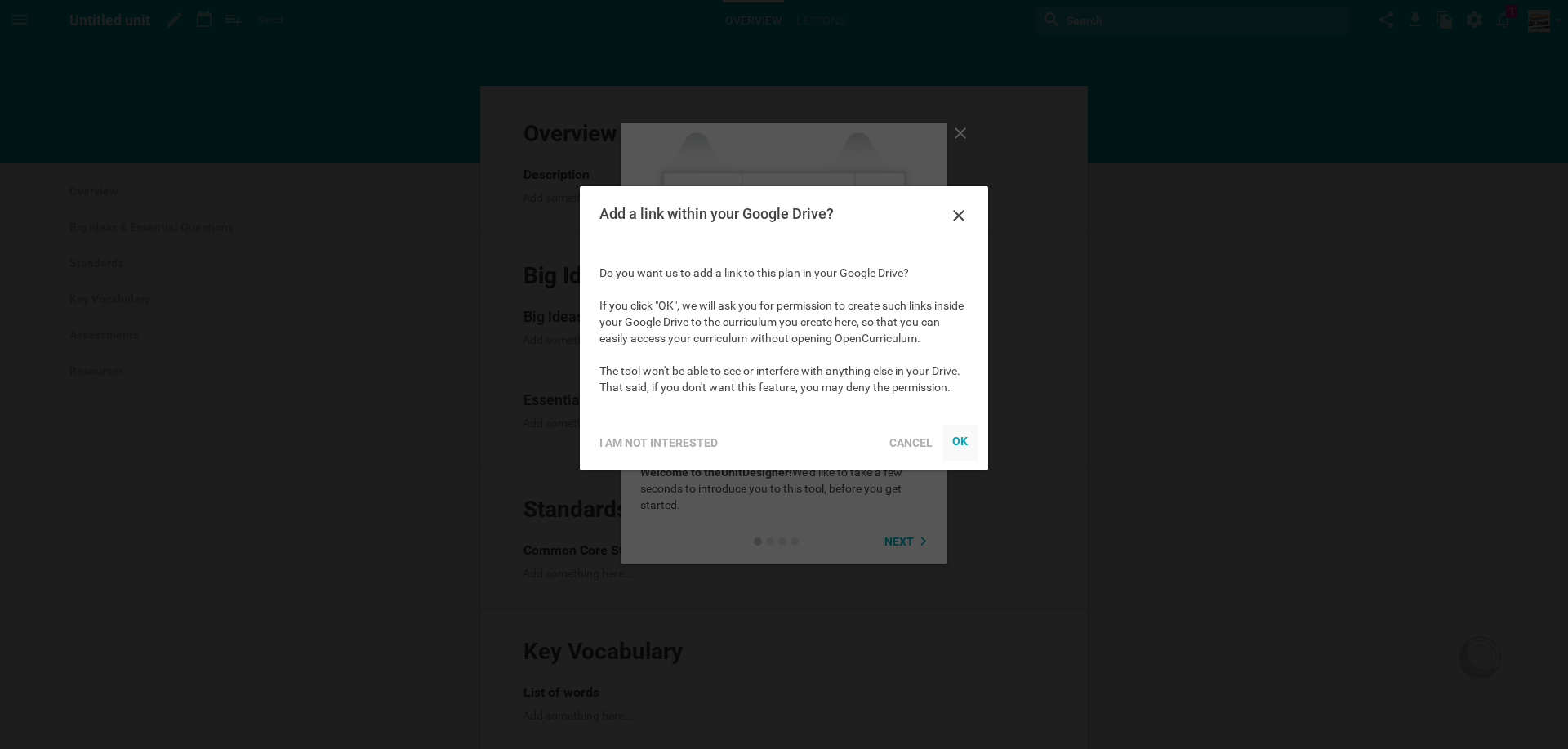
click at [967, 443] on div "OK" at bounding box center [961, 440] width 16 height 13
drag, startPoint x: 1917, startPoint y: 867, endPoint x: 965, endPoint y: 434, distance: 1045.8
click at [965, 434] on div "OK" at bounding box center [961, 440] width 16 height 13
